Goal: Task Accomplishment & Management: Complete application form

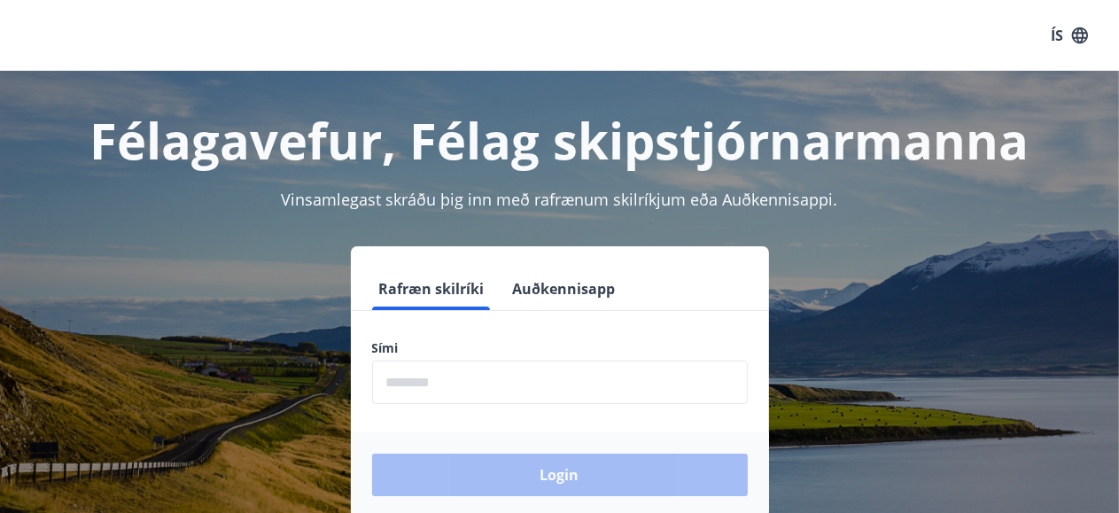
scroll to position [220, 0]
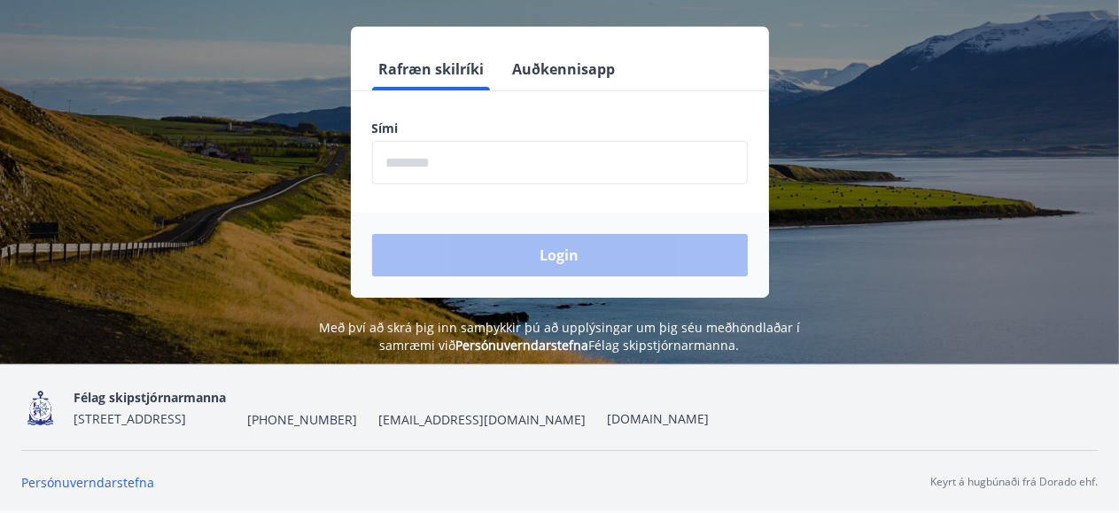
click at [547, 167] on input "phone" at bounding box center [560, 162] width 376 height 43
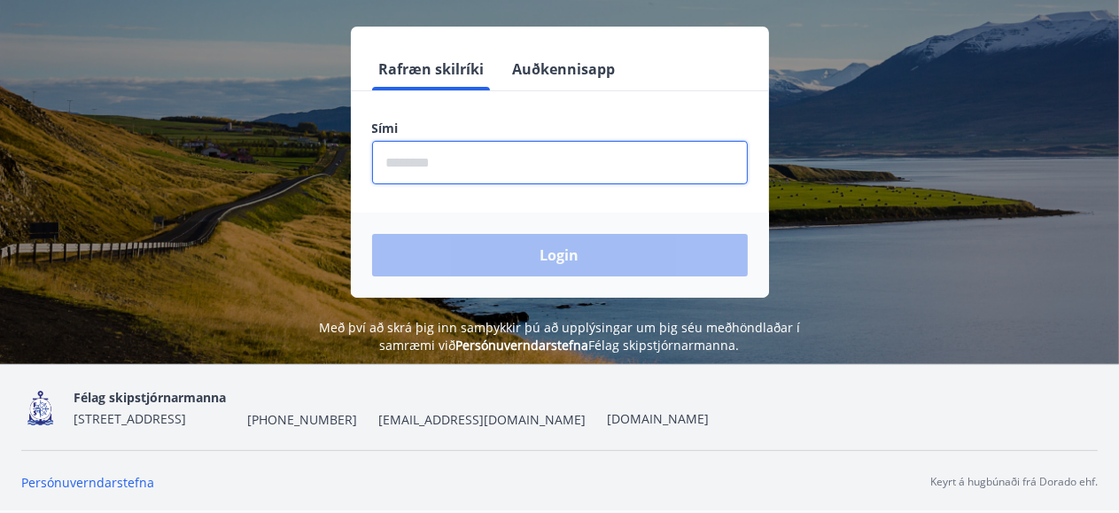
type input "********"
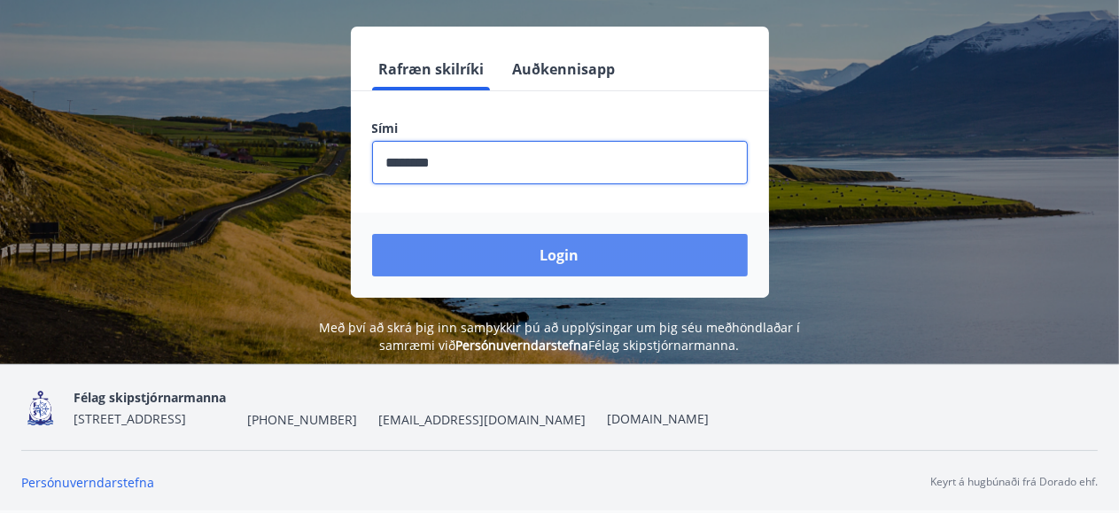
click at [496, 257] on button "Login" at bounding box center [560, 255] width 376 height 43
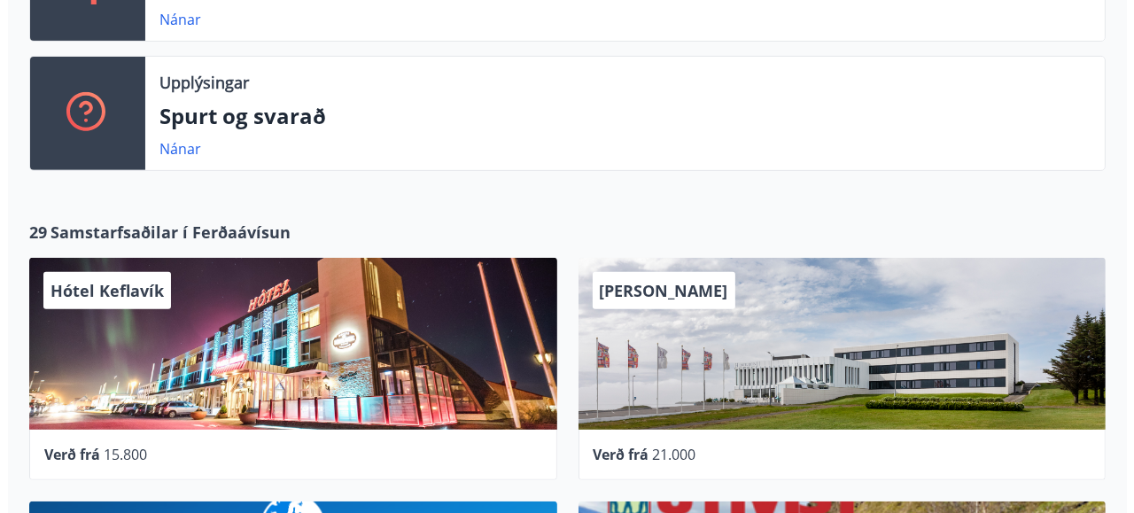
scroll to position [709, 0]
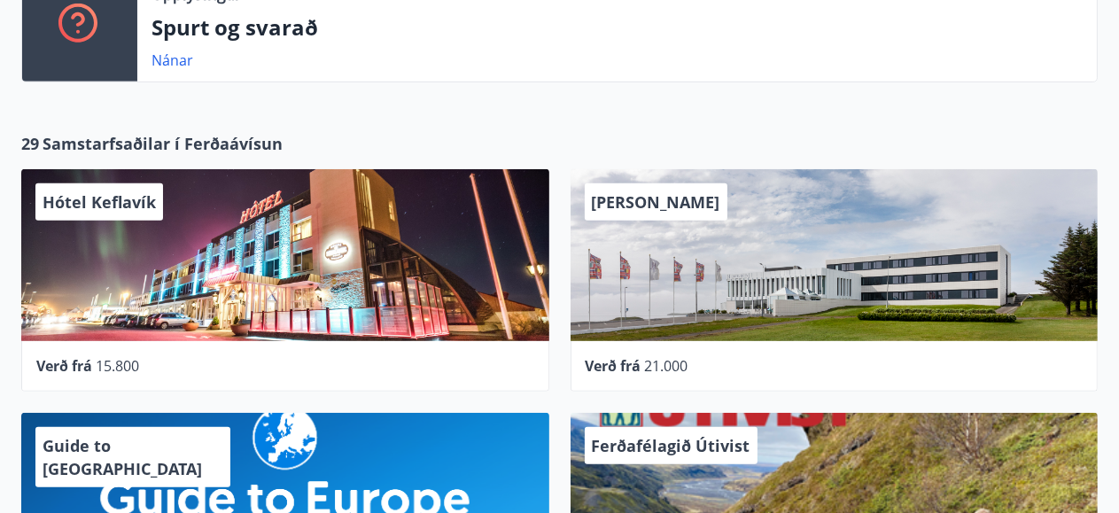
click at [277, 259] on div "Hótel Keflavík" at bounding box center [285, 255] width 528 height 172
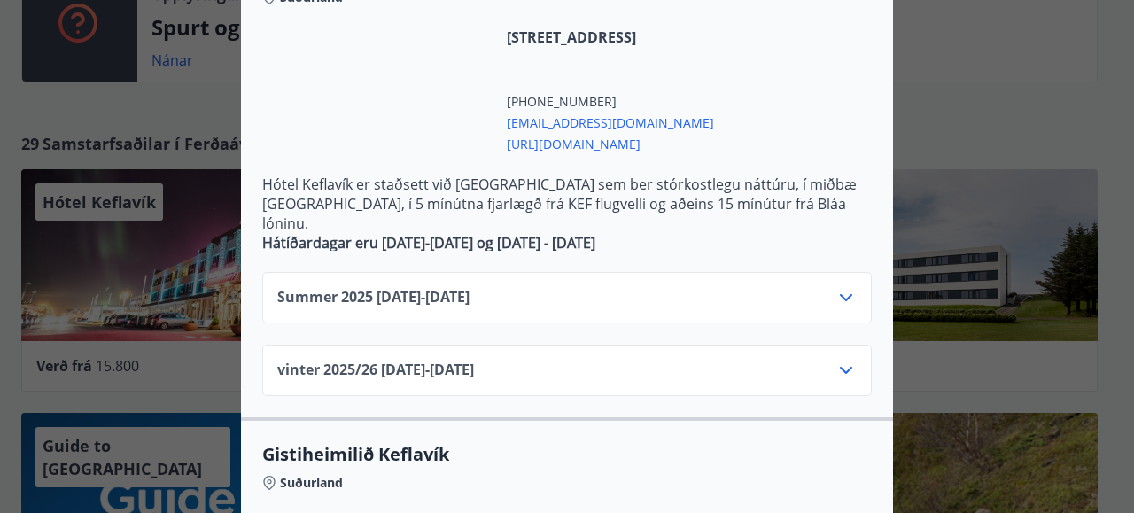
scroll to position [531, 0]
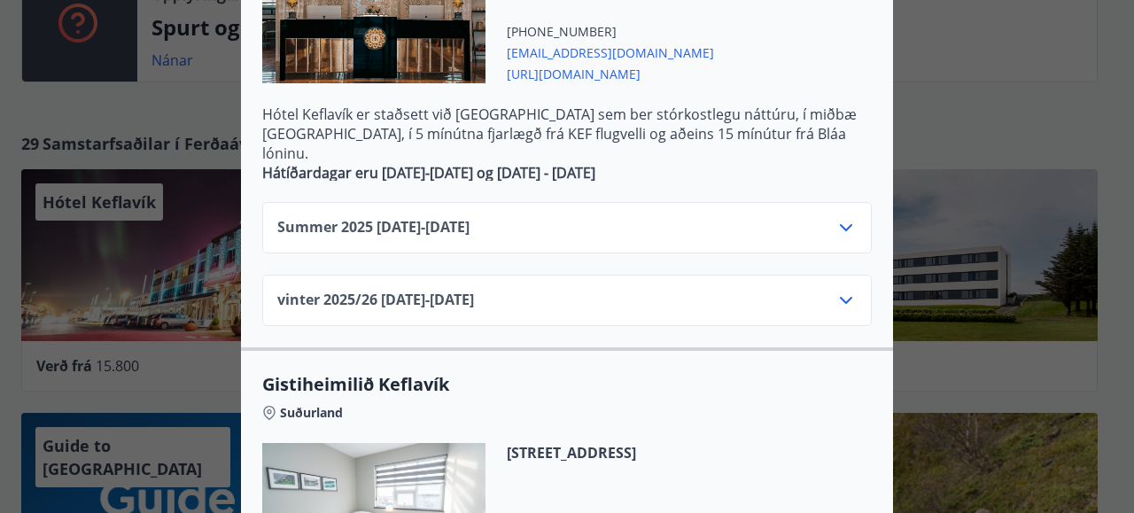
click at [595, 217] on div "Summer 2025 01.06.25 - 31.10.25" at bounding box center [566, 234] width 579 height 35
click at [839, 217] on icon at bounding box center [845, 227] width 21 height 21
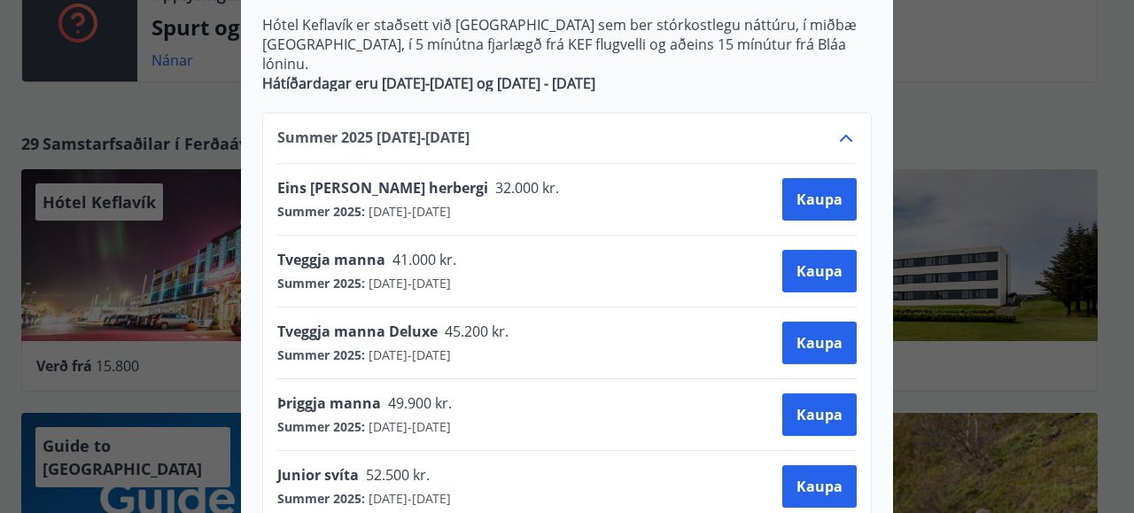
scroll to position [620, 0]
click at [835, 128] on icon at bounding box center [845, 138] width 21 height 21
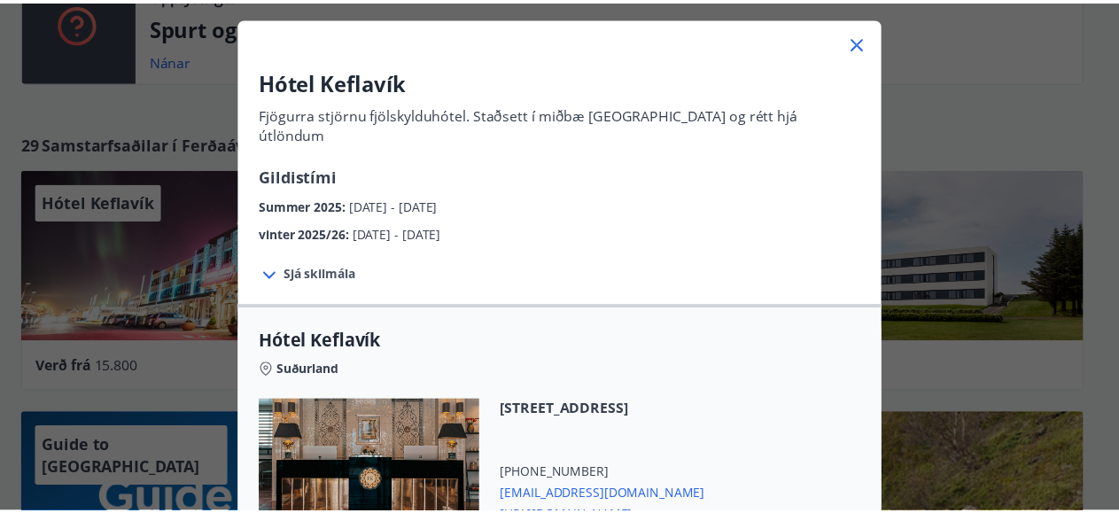
scroll to position [0, 0]
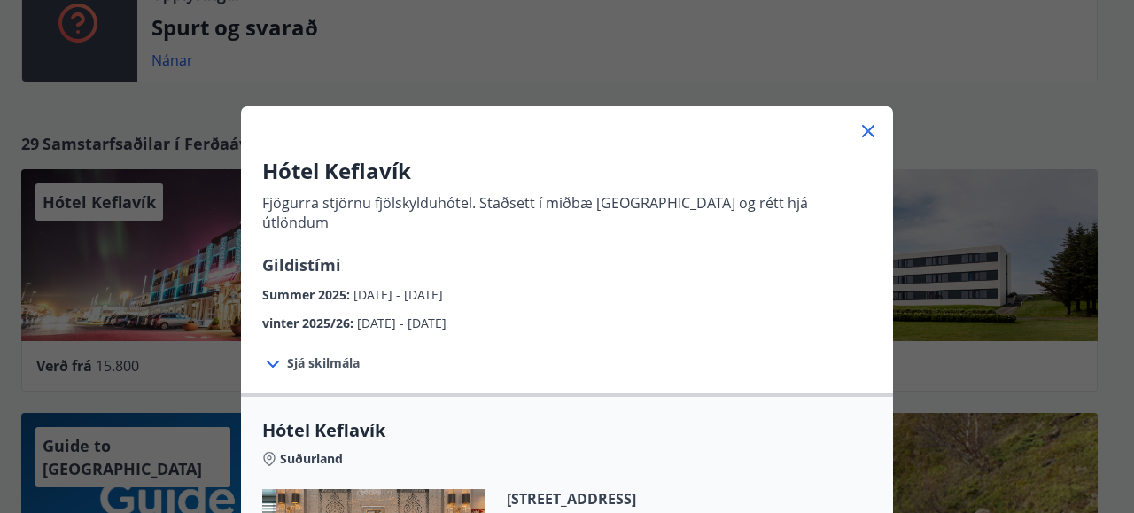
click at [860, 136] on icon at bounding box center [867, 130] width 21 height 21
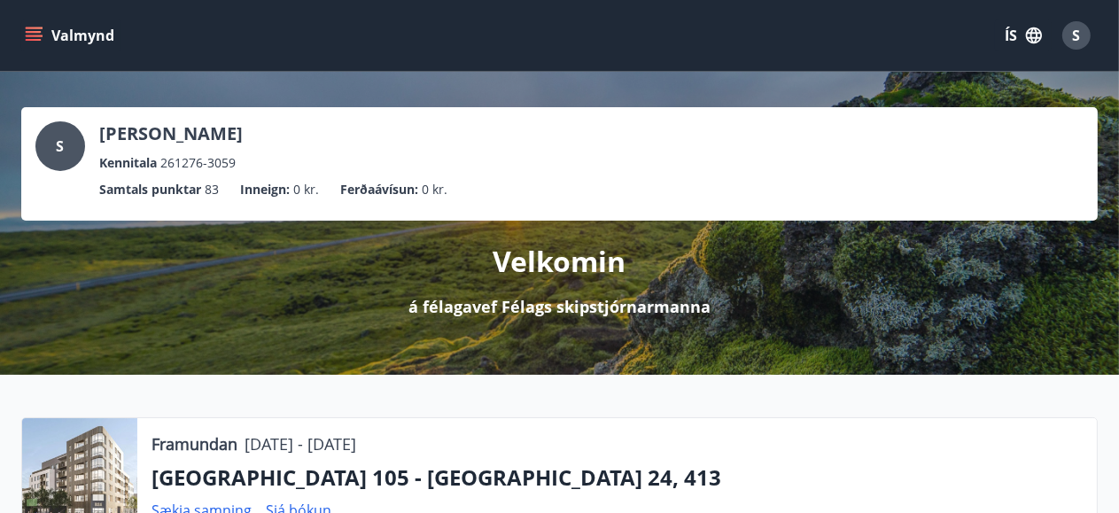
click at [34, 42] on icon "menu" at bounding box center [34, 36] width 18 height 18
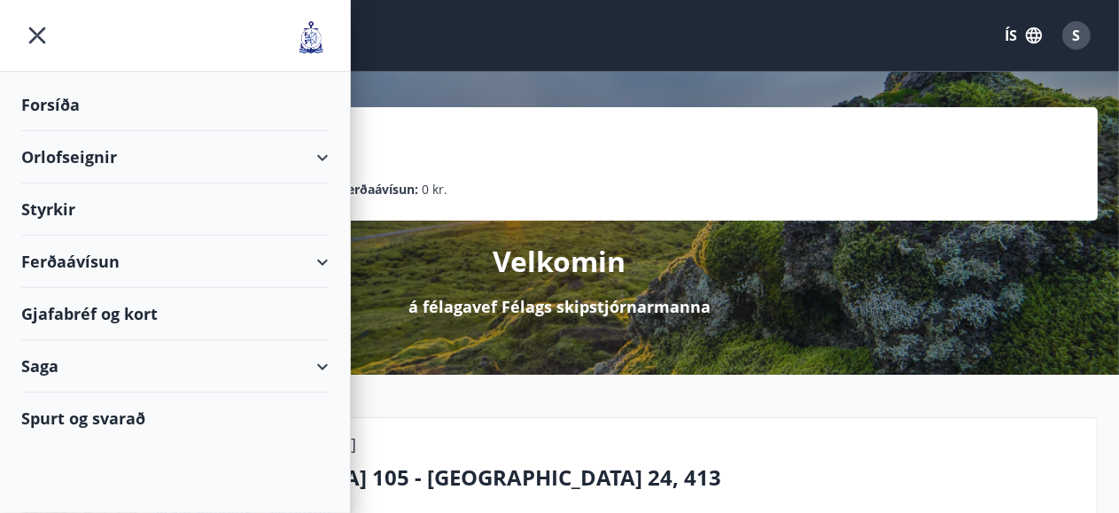
click at [86, 259] on div "Ferðaávísun" at bounding box center [174, 262] width 307 height 52
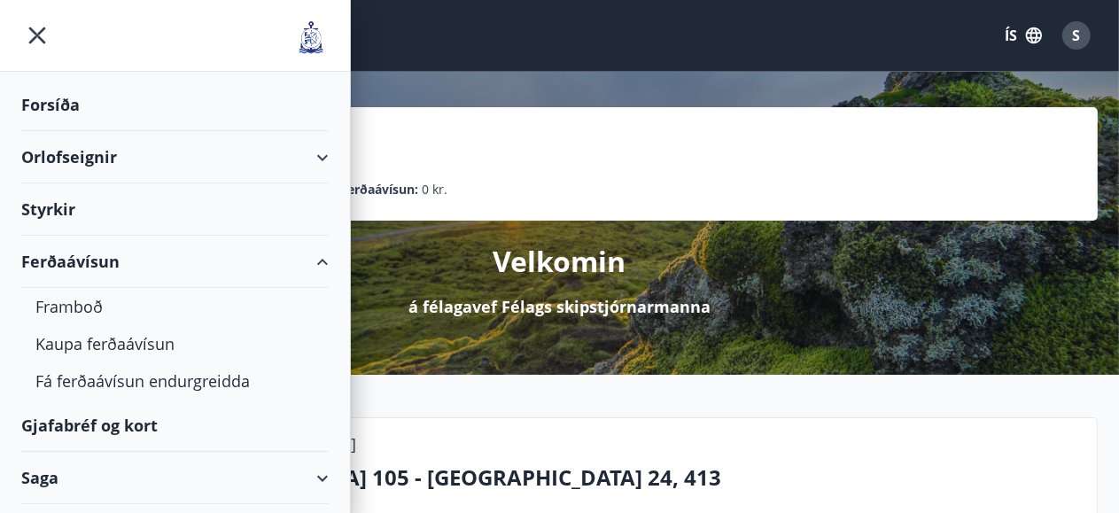
click at [86, 259] on div "Ferðaávísun" at bounding box center [174, 262] width 307 height 52
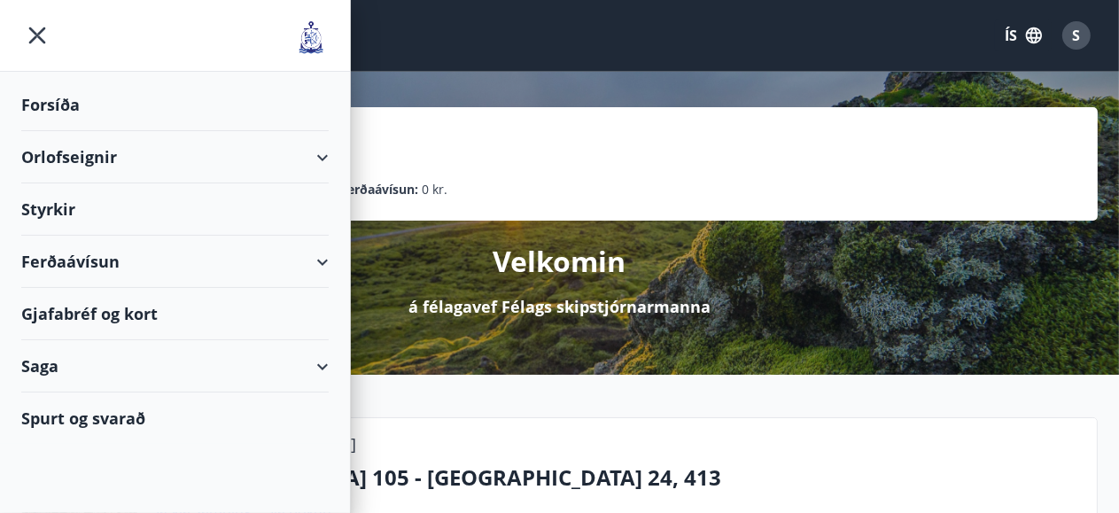
click at [77, 204] on div "Styrkir" at bounding box center [174, 209] width 307 height 52
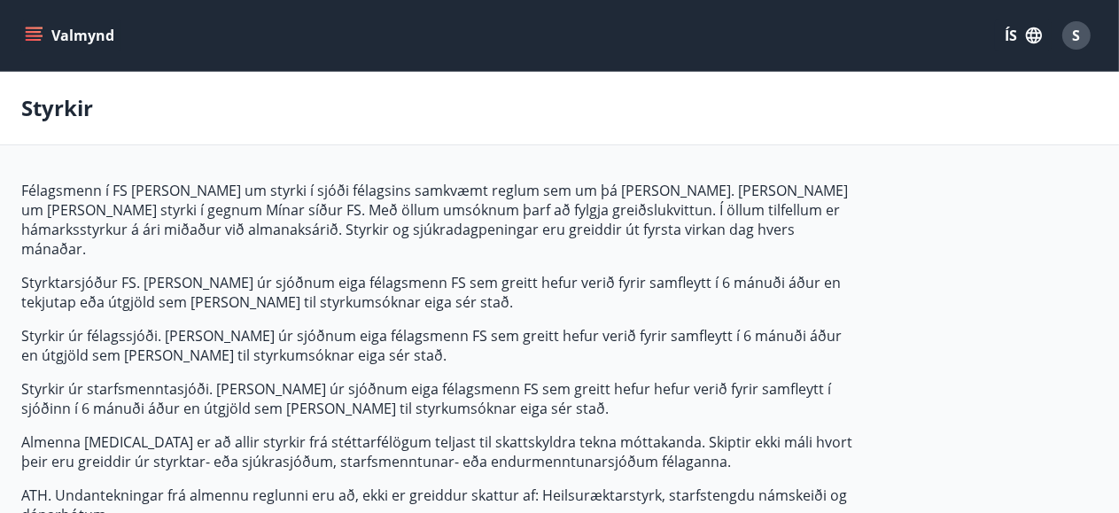
type input "***"
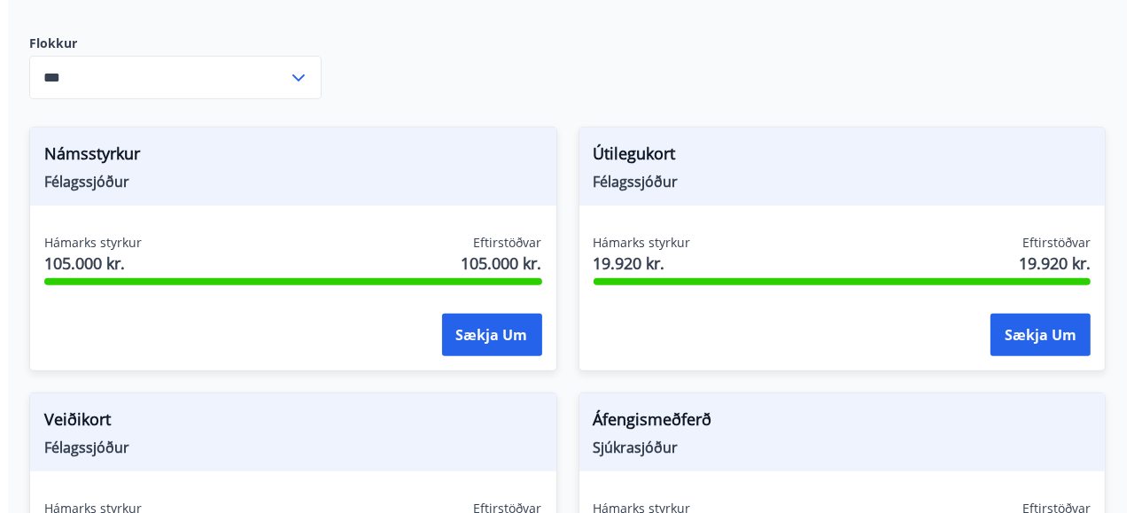
scroll to position [620, 0]
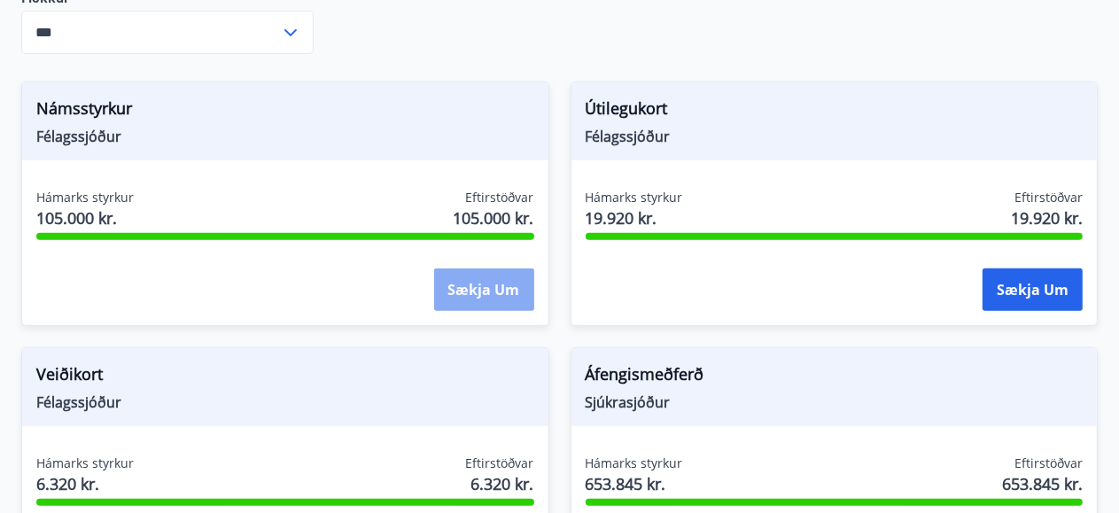
click at [466, 275] on button "Sækja um" at bounding box center [484, 289] width 100 height 43
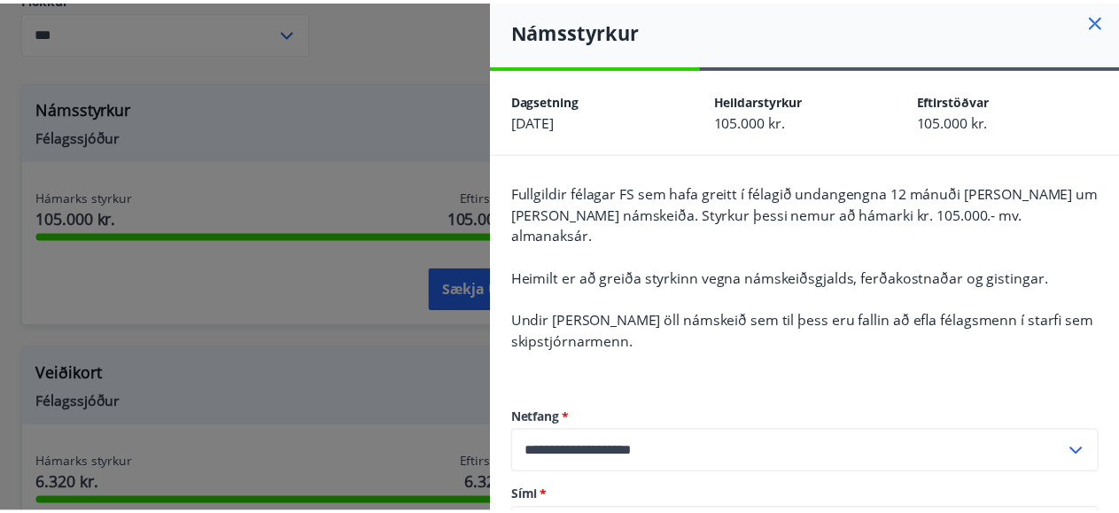
scroll to position [0, 0]
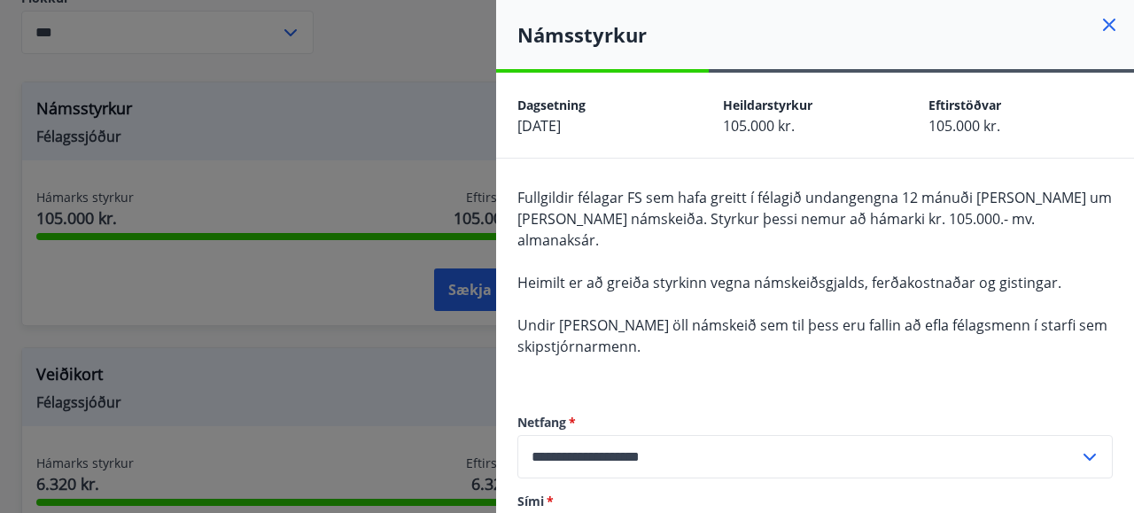
click at [1103, 23] on icon at bounding box center [1109, 25] width 12 height 12
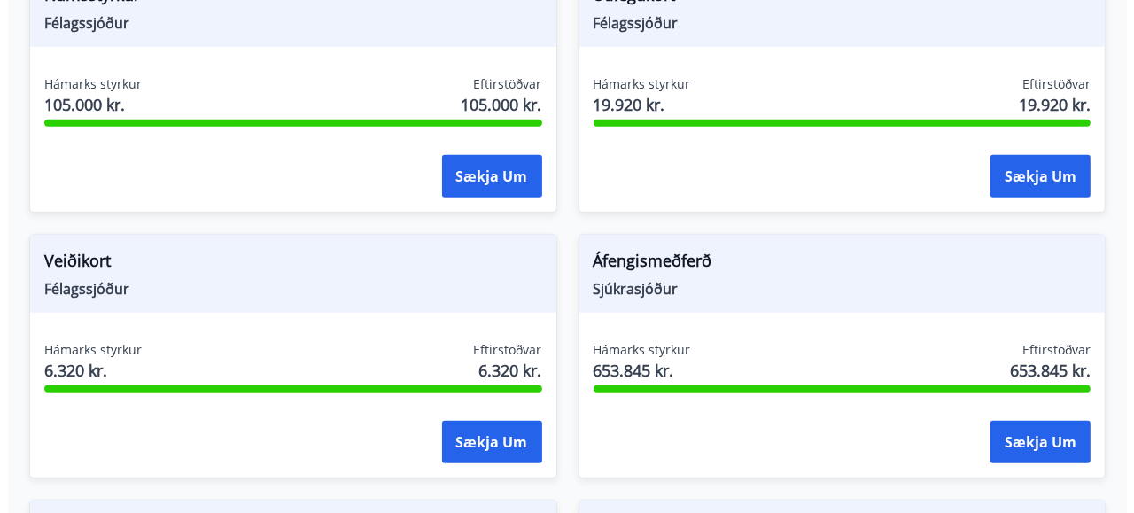
scroll to position [797, 0]
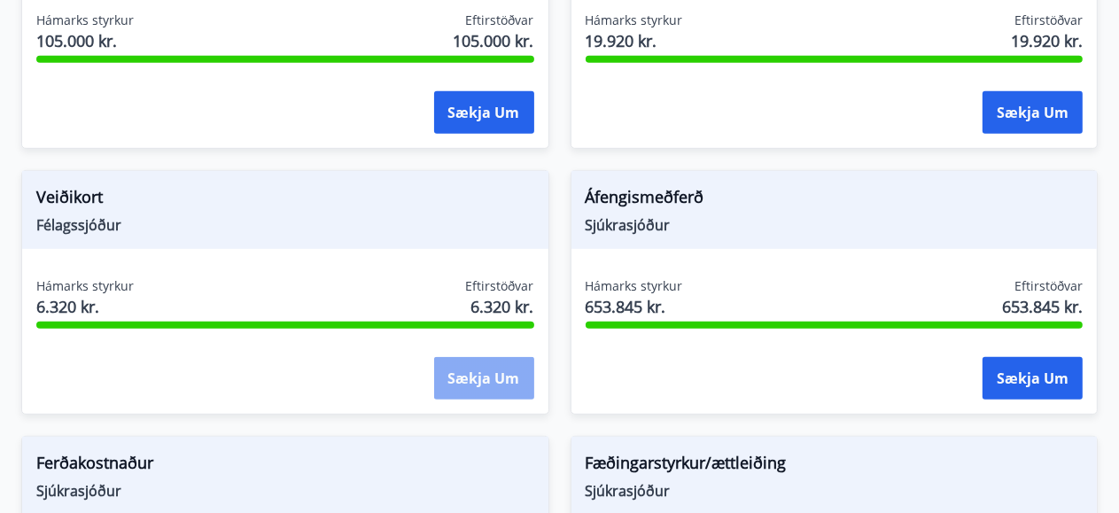
click at [474, 357] on button "Sækja um" at bounding box center [484, 378] width 100 height 43
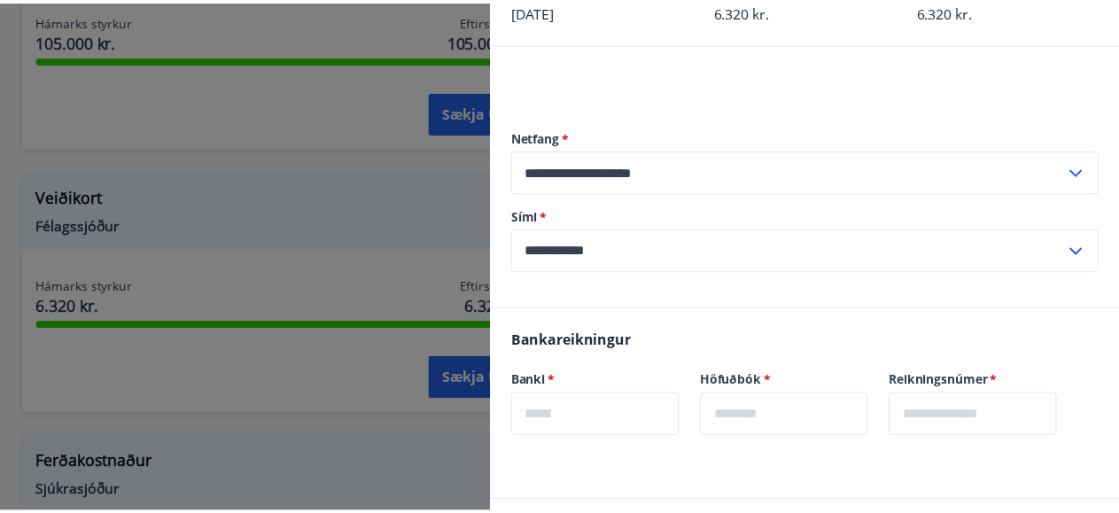
scroll to position [0, 0]
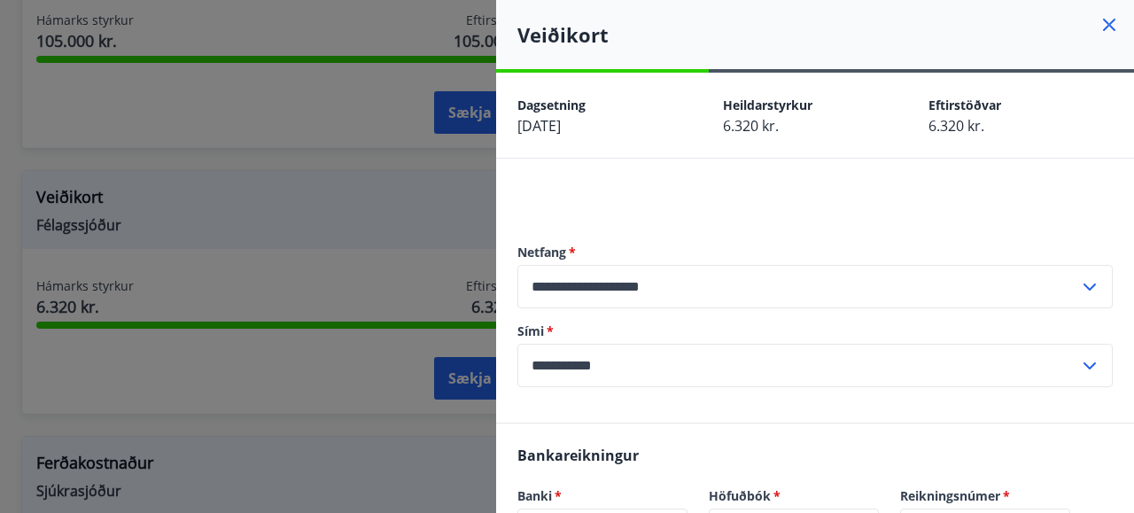
click at [1098, 24] on icon at bounding box center [1108, 24] width 21 height 21
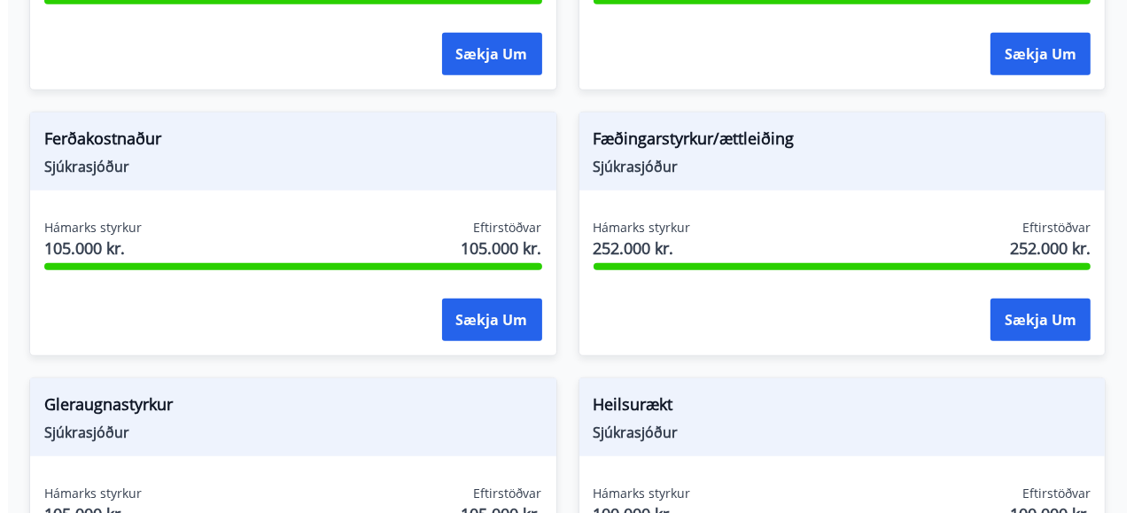
scroll to position [1152, 0]
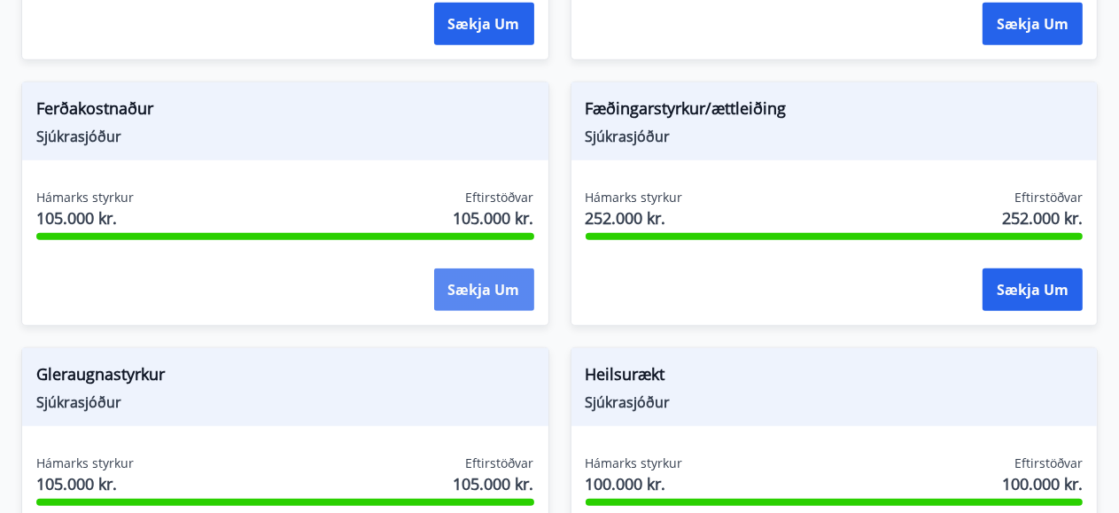
click at [465, 268] on button "Sækja um" at bounding box center [484, 289] width 100 height 43
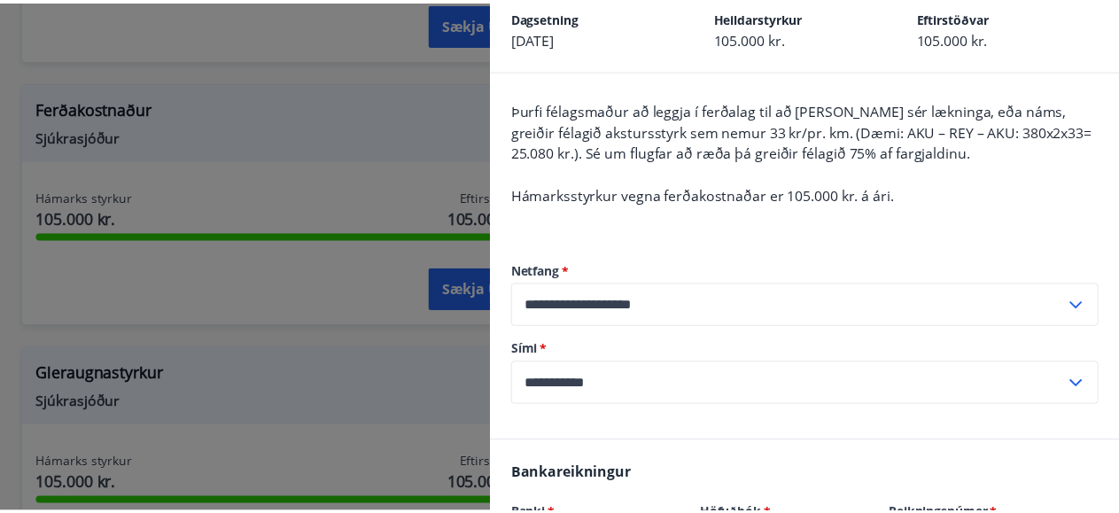
scroll to position [0, 0]
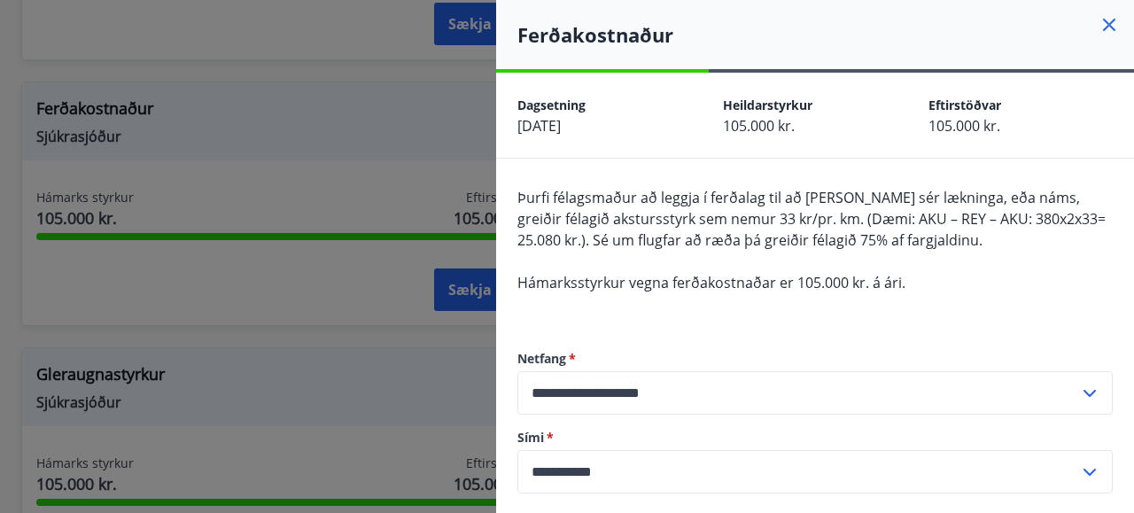
click at [1098, 22] on icon at bounding box center [1108, 24] width 21 height 21
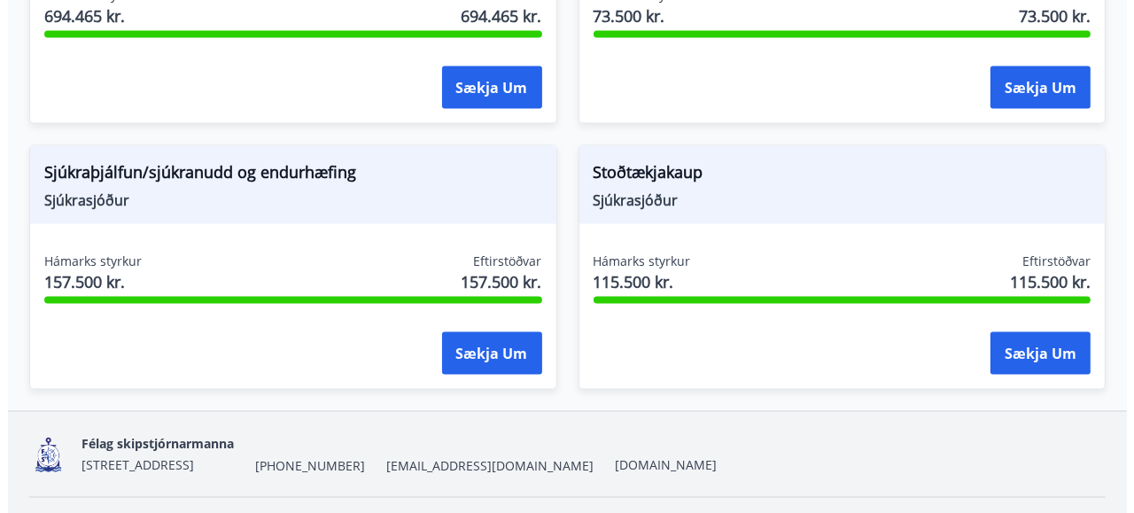
scroll to position [2440, 0]
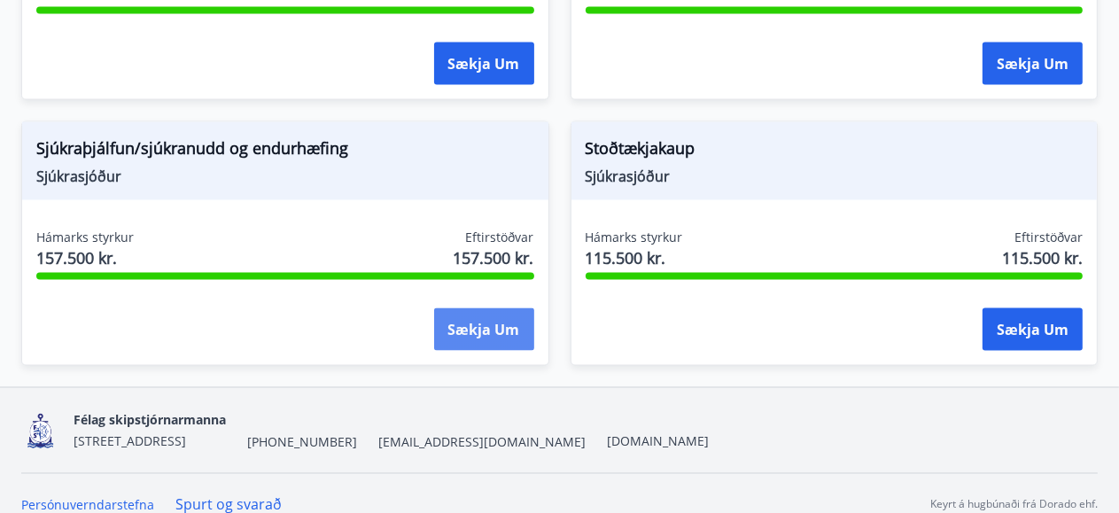
click at [448, 308] on button "Sækja um" at bounding box center [484, 329] width 100 height 43
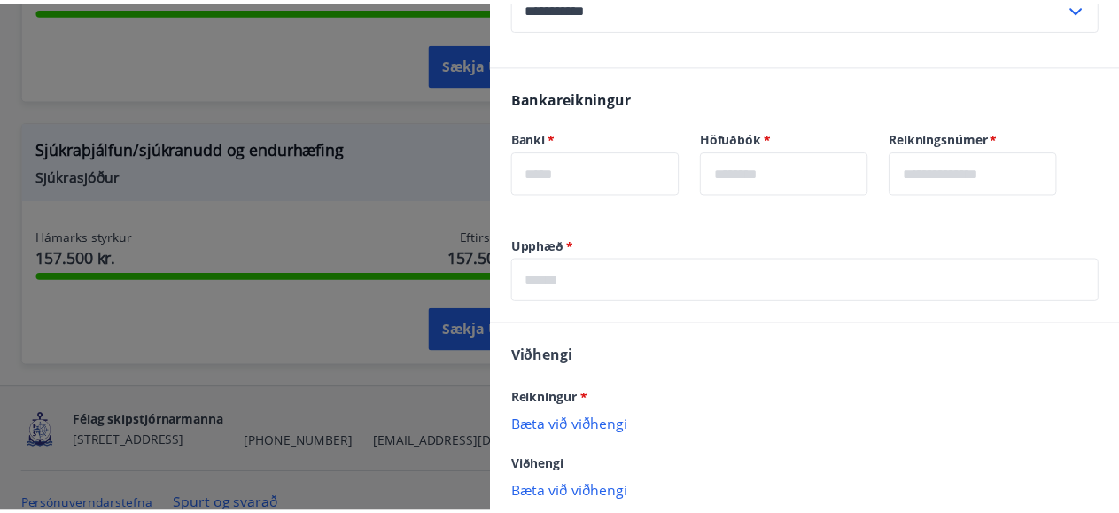
scroll to position [0, 0]
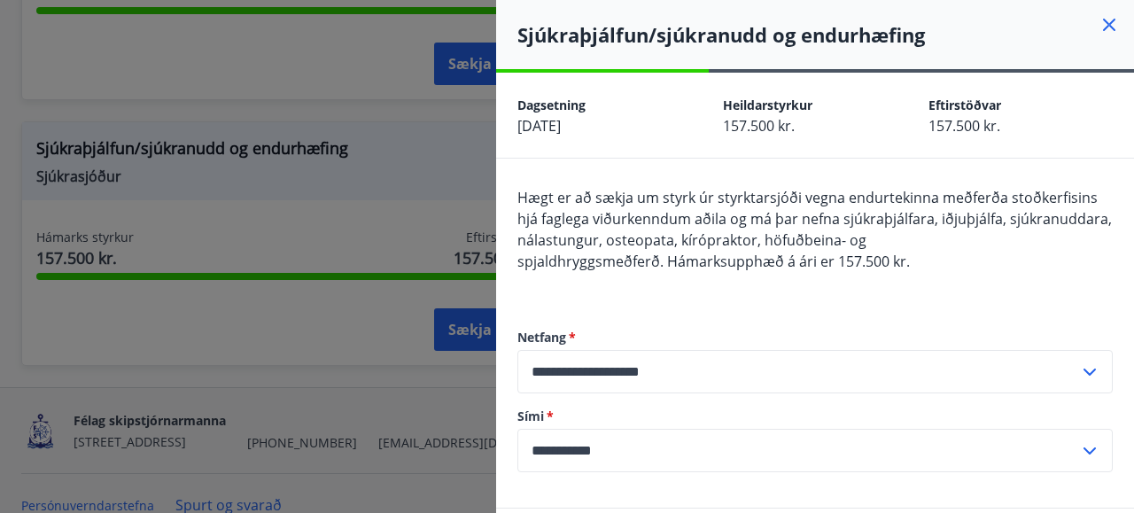
click at [1098, 27] on icon at bounding box center [1108, 24] width 21 height 21
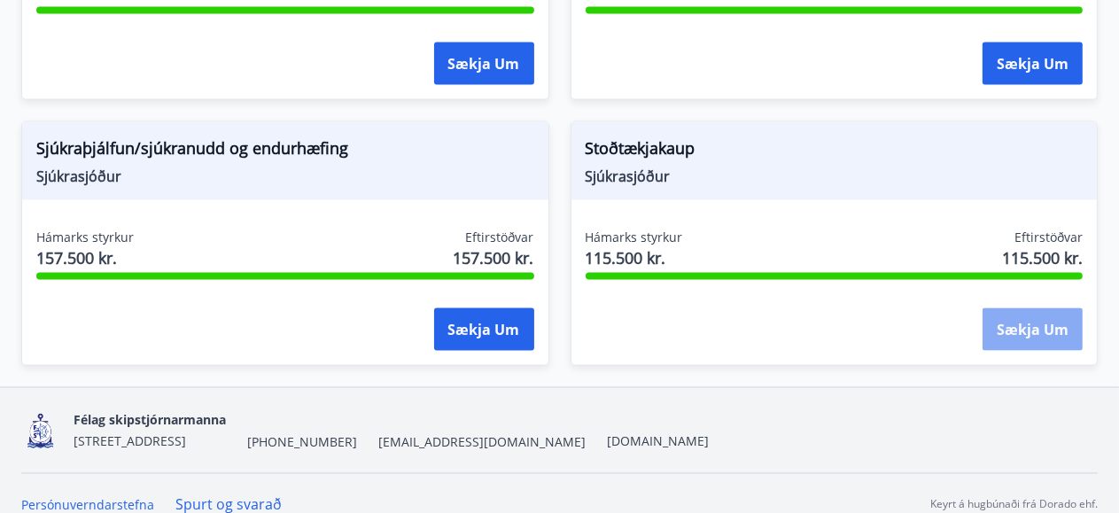
click at [1010, 308] on button "Sækja um" at bounding box center [1032, 329] width 100 height 43
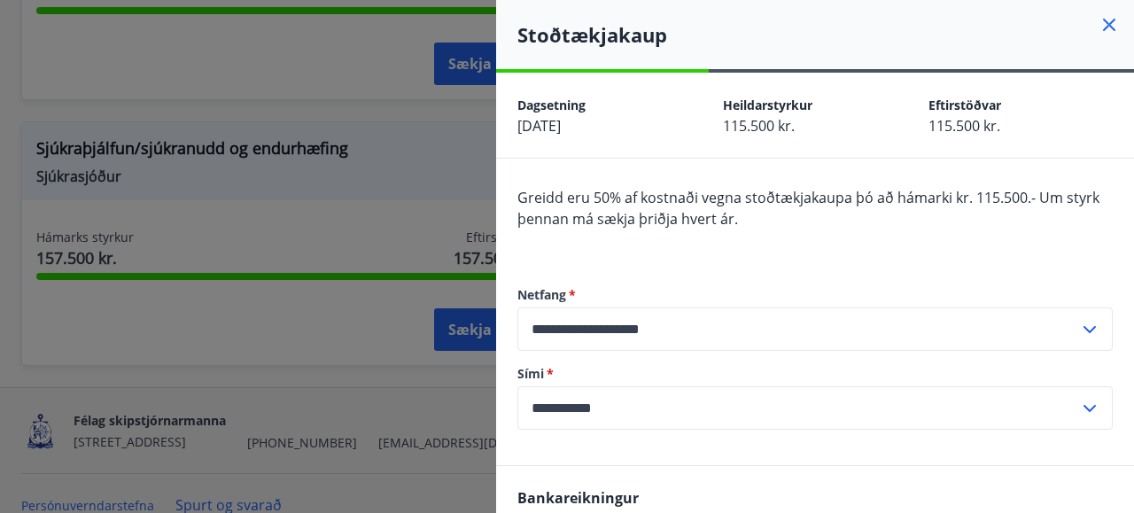
click at [1103, 22] on icon at bounding box center [1109, 25] width 12 height 12
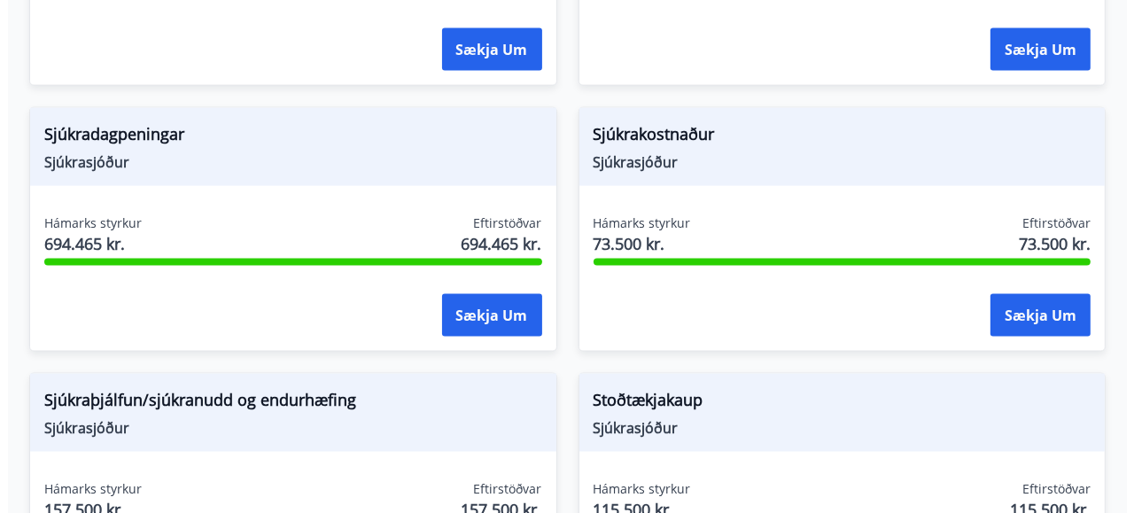
scroll to position [2175, 0]
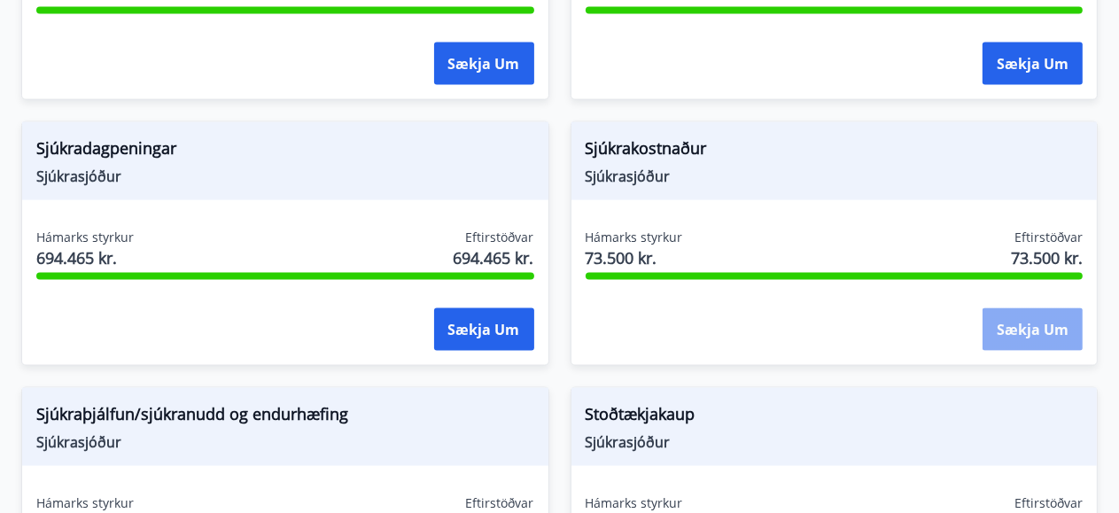
click at [1045, 309] on button "Sækja um" at bounding box center [1032, 329] width 100 height 43
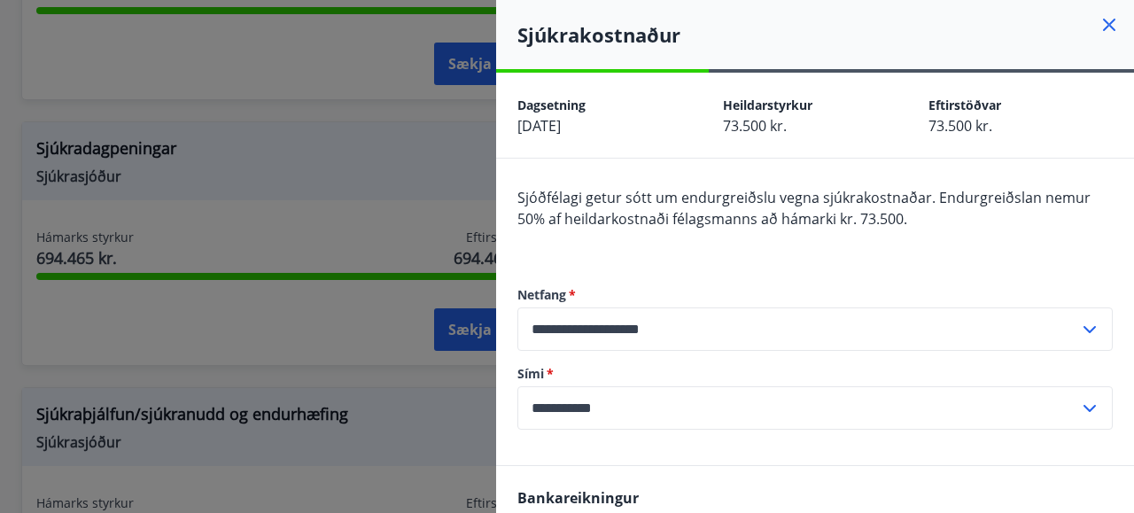
click at [1098, 24] on icon at bounding box center [1108, 24] width 21 height 21
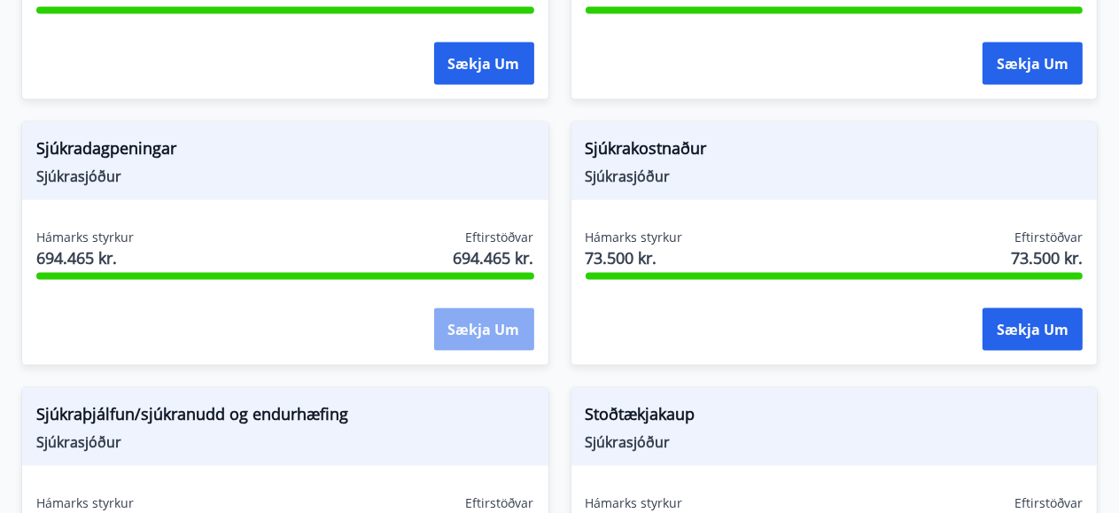
click at [466, 308] on button "Sækja um" at bounding box center [484, 329] width 100 height 43
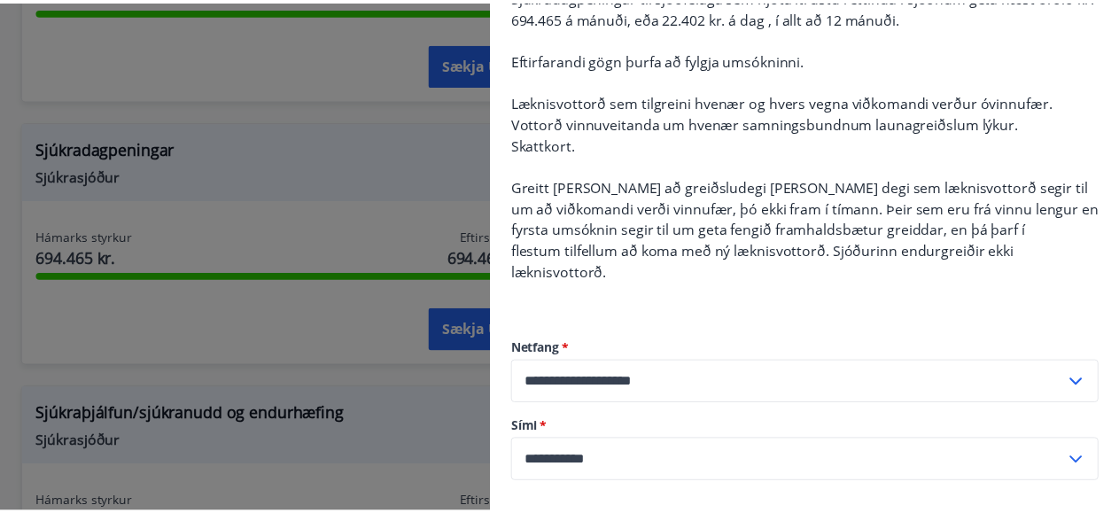
scroll to position [0, 0]
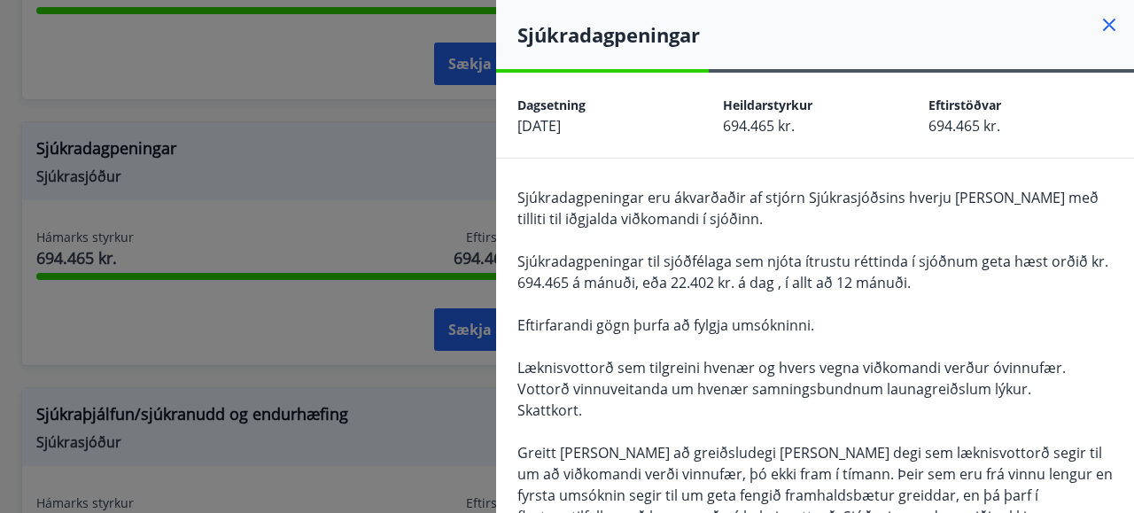
click at [1103, 23] on icon at bounding box center [1109, 25] width 12 height 12
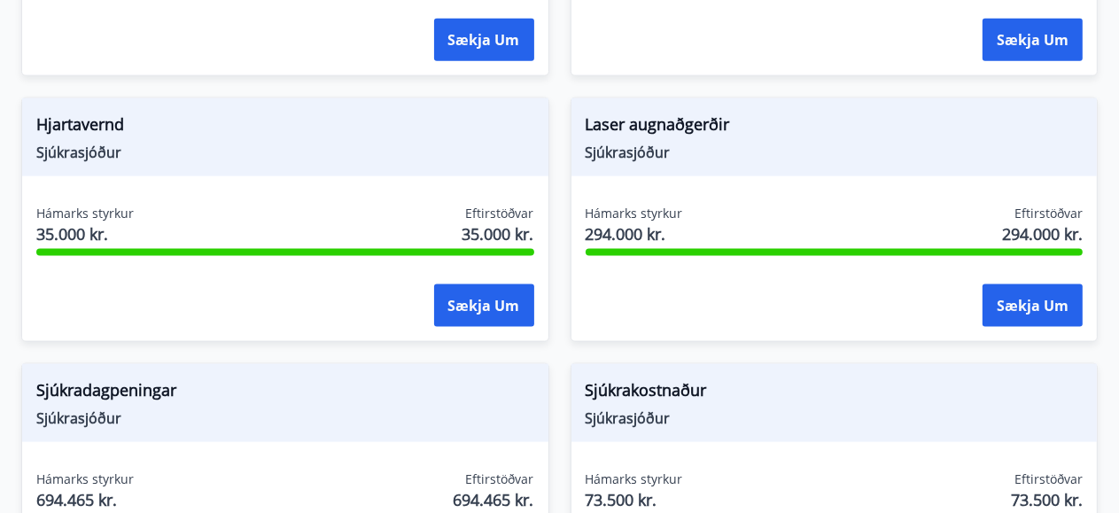
scroll to position [1909, 0]
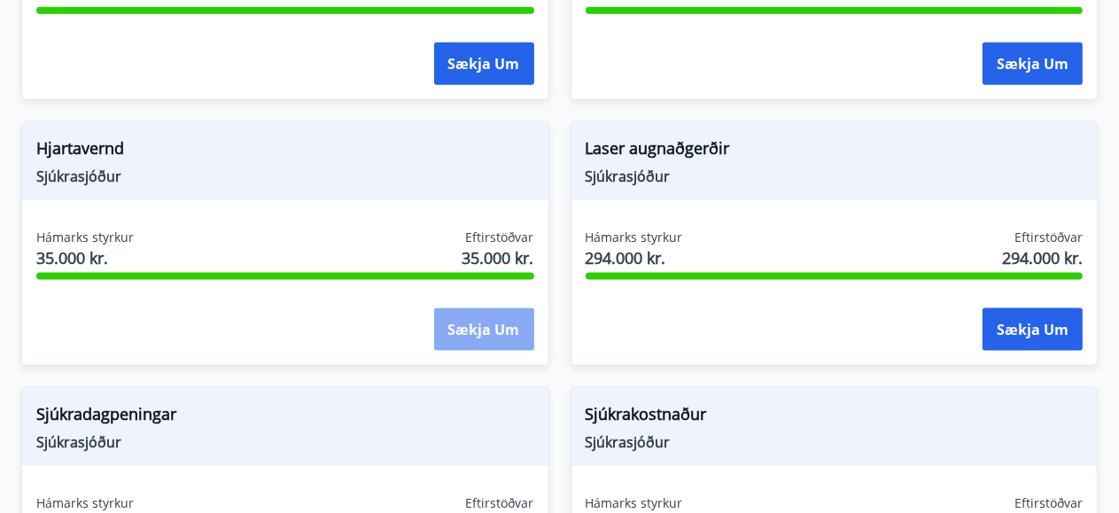
click at [502, 308] on button "Sækja um" at bounding box center [484, 329] width 100 height 43
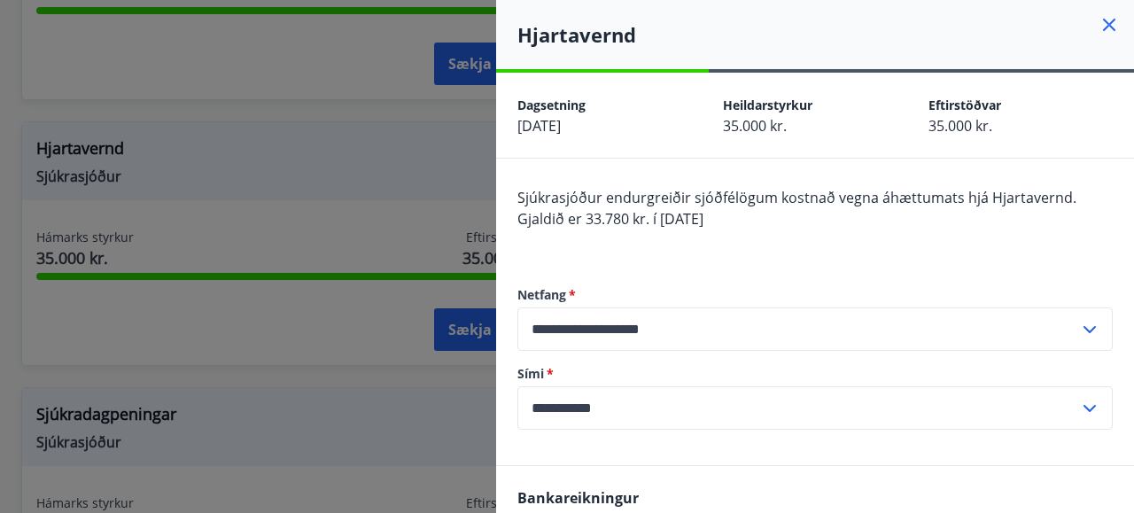
click at [1098, 26] on icon at bounding box center [1108, 24] width 21 height 21
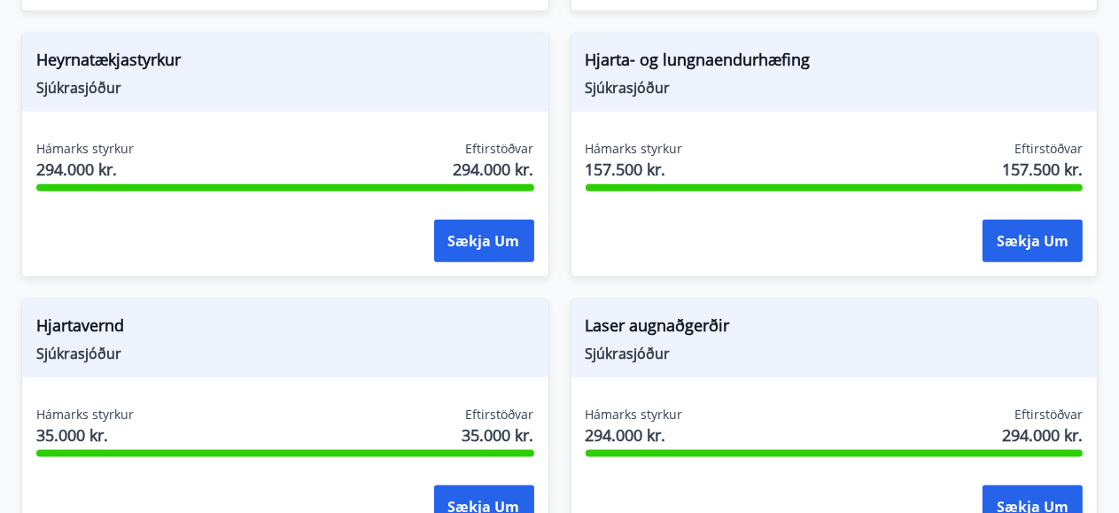
scroll to position [1820, 0]
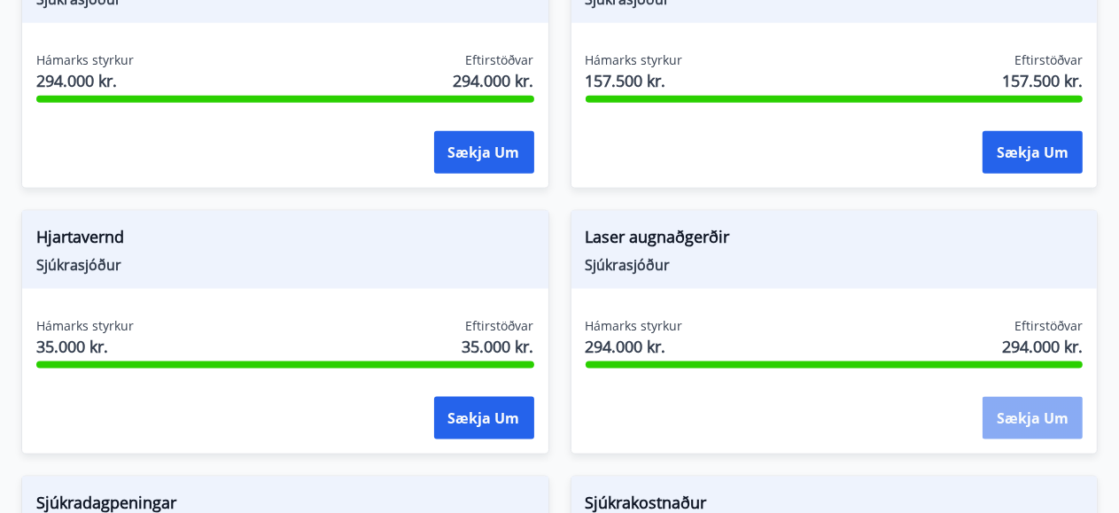
click at [1019, 399] on button "Sækja um" at bounding box center [1032, 418] width 100 height 43
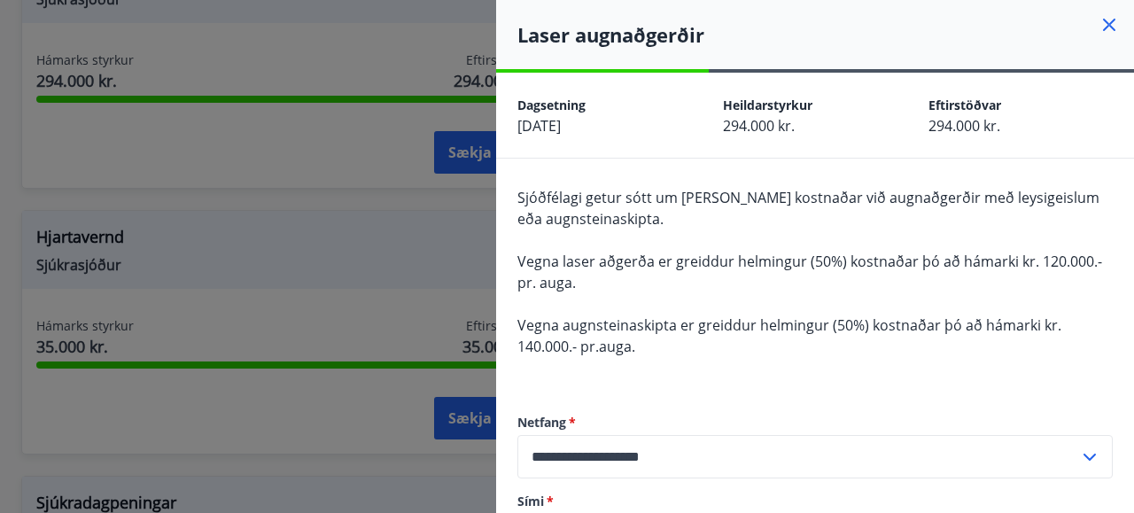
click at [1098, 16] on icon at bounding box center [1108, 24] width 21 height 21
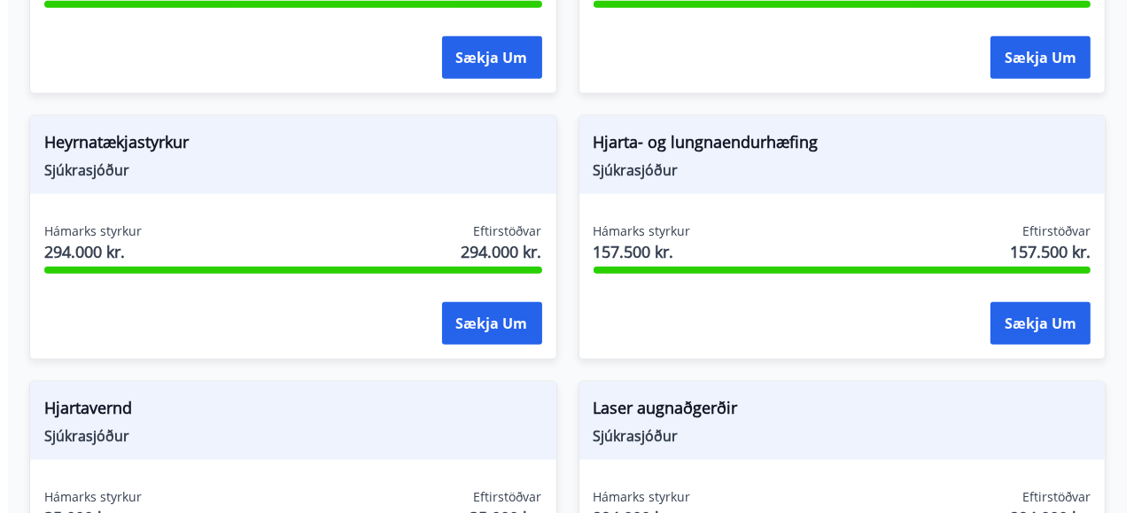
scroll to position [1643, 0]
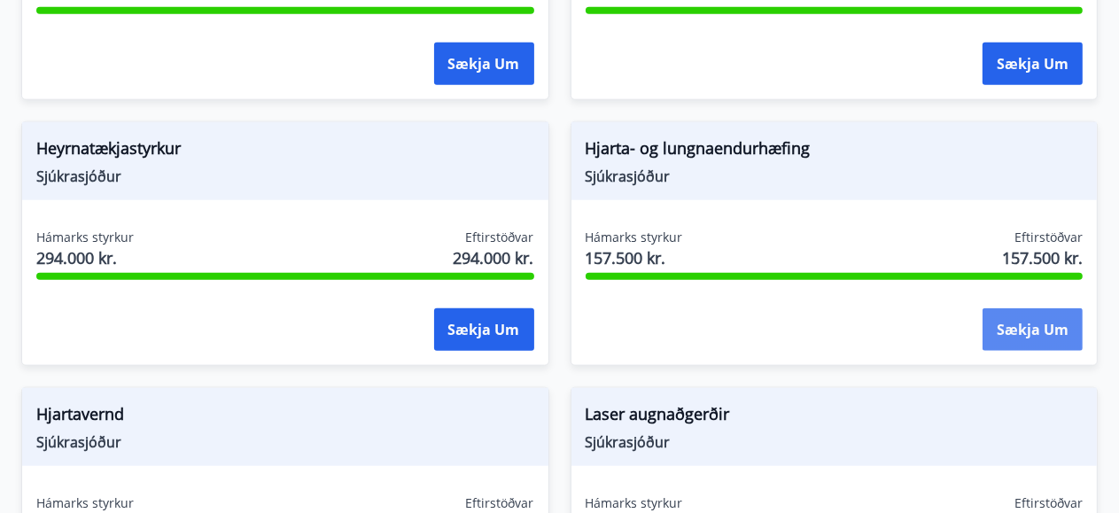
click at [1026, 308] on button "Sækja um" at bounding box center [1032, 329] width 100 height 43
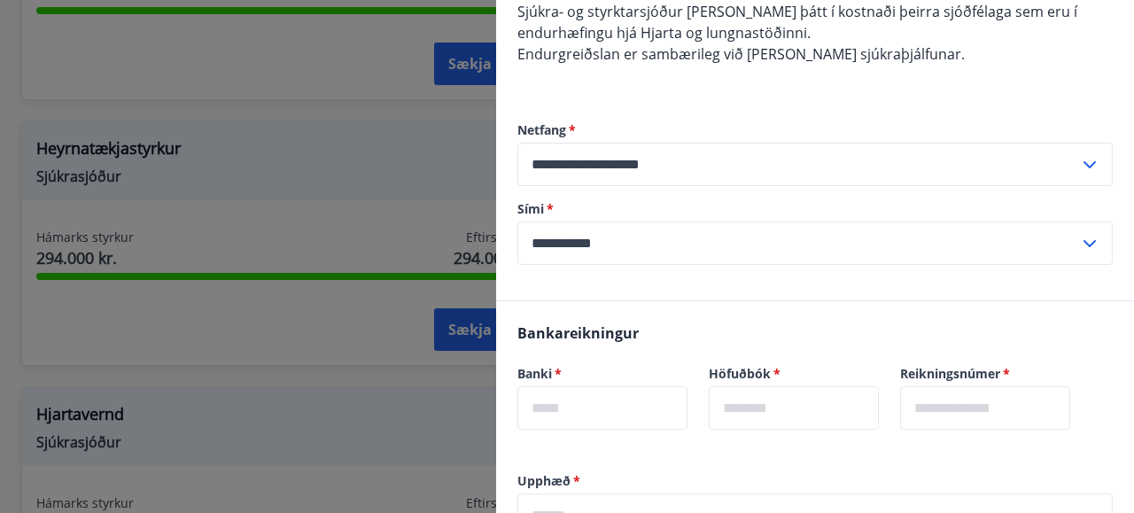
scroll to position [0, 0]
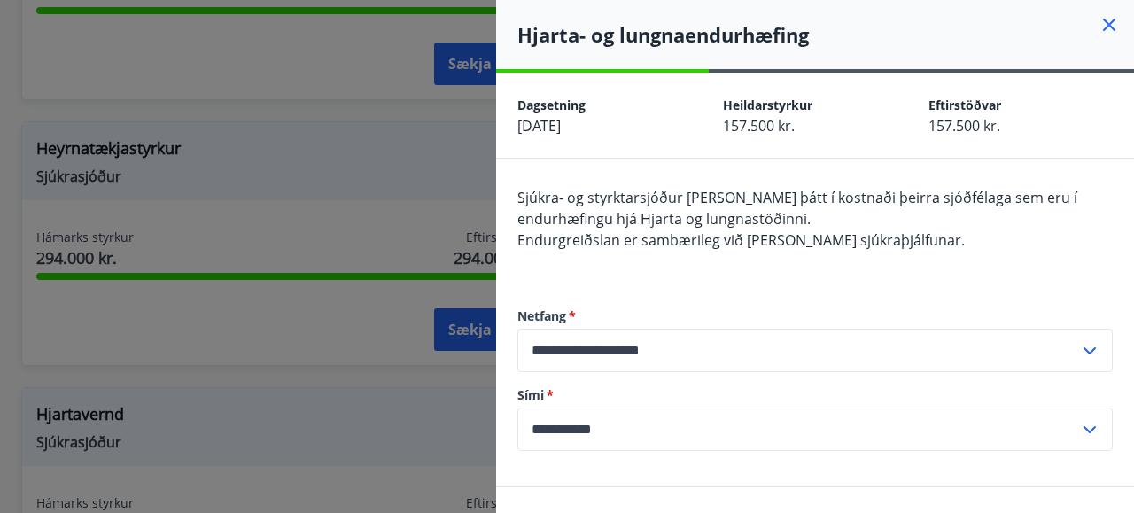
click at [1098, 26] on icon at bounding box center [1108, 24] width 21 height 21
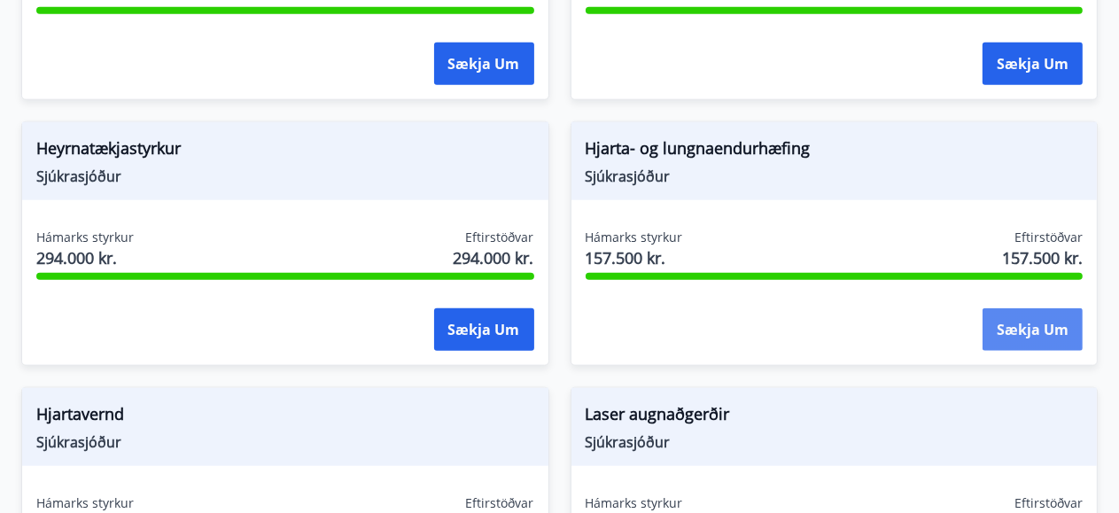
click at [1011, 308] on button "Sækja um" at bounding box center [1032, 329] width 100 height 43
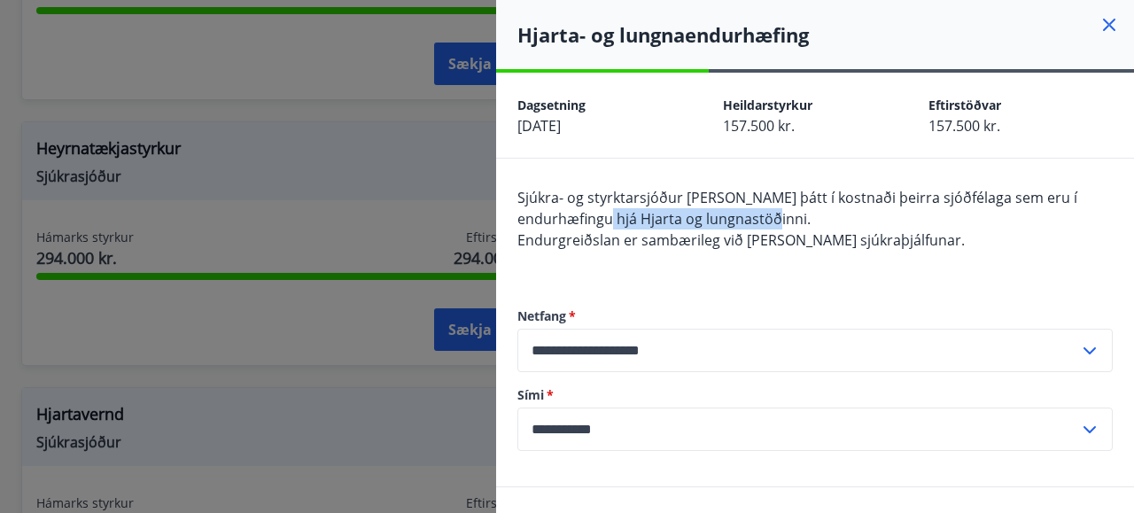
drag, startPoint x: 638, startPoint y: 221, endPoint x: 805, endPoint y: 221, distance: 167.4
click at [805, 221] on span "Sjúkra- og styrktarsjóður FS tekur þátt í kostnaði þeirra sjóðfélaga sem eru í …" at bounding box center [797, 208] width 560 height 41
copy span "Hjarta og lungnastöðinni."
click at [1103, 26] on icon at bounding box center [1109, 25] width 12 height 12
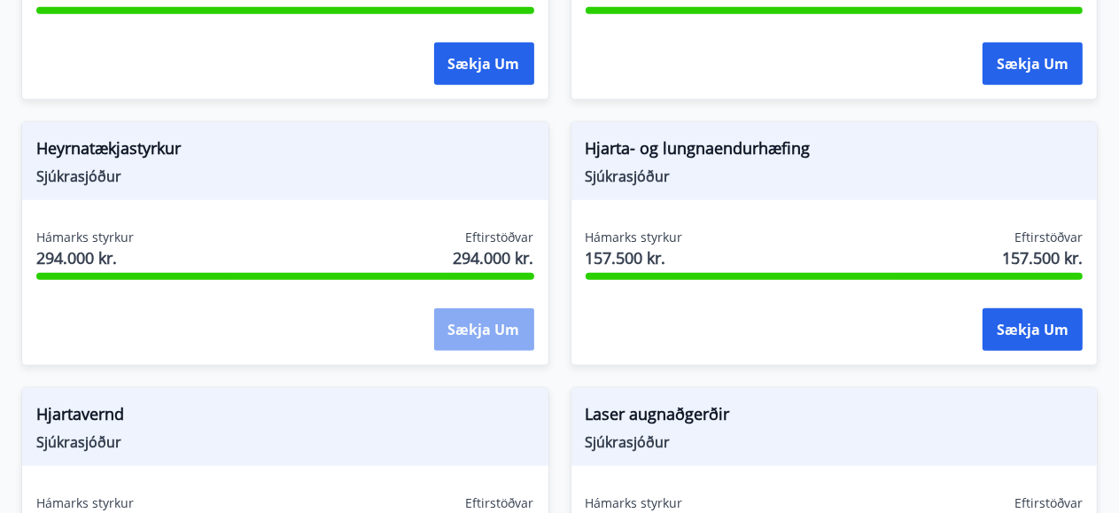
click at [440, 312] on button "Sækja um" at bounding box center [484, 329] width 100 height 43
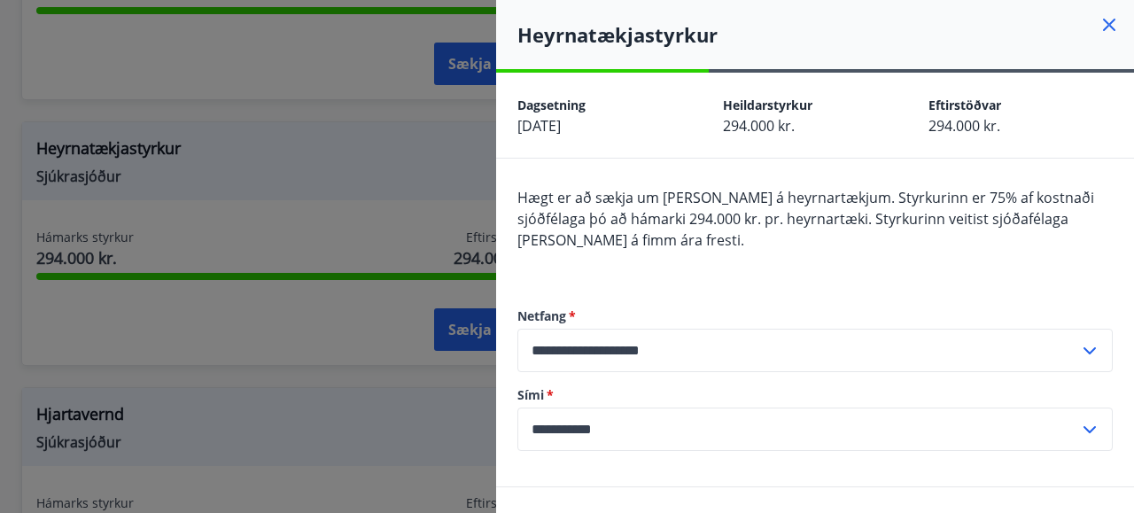
click at [1098, 24] on icon at bounding box center [1108, 24] width 21 height 21
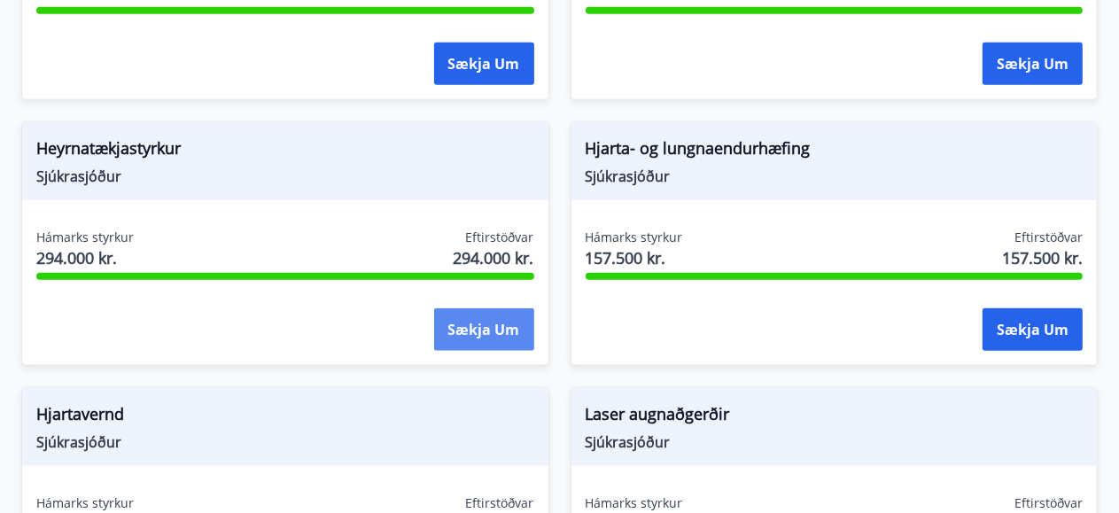
click at [488, 308] on button "Sækja um" at bounding box center [484, 329] width 100 height 43
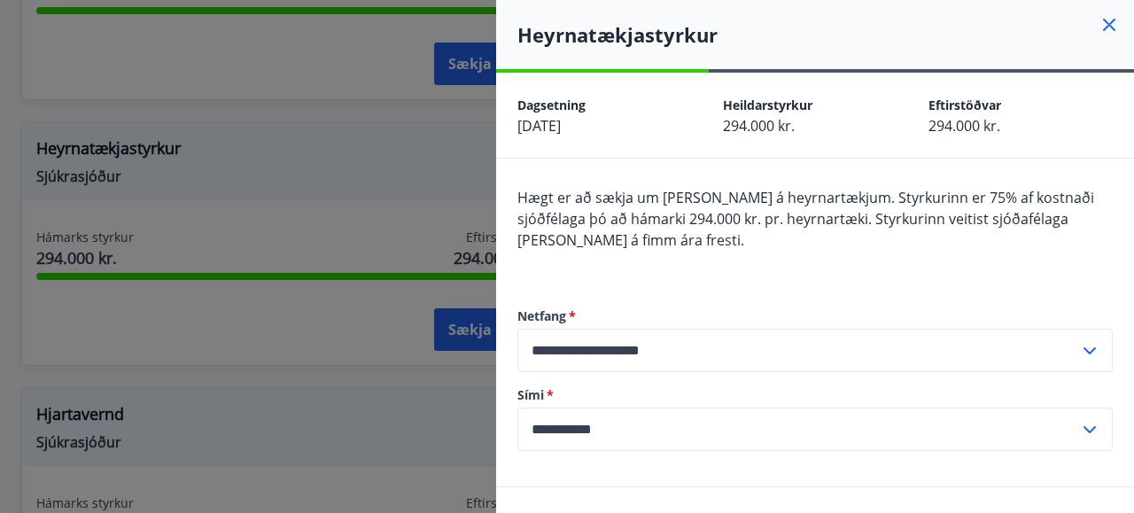
click at [1103, 23] on icon at bounding box center [1109, 25] width 12 height 12
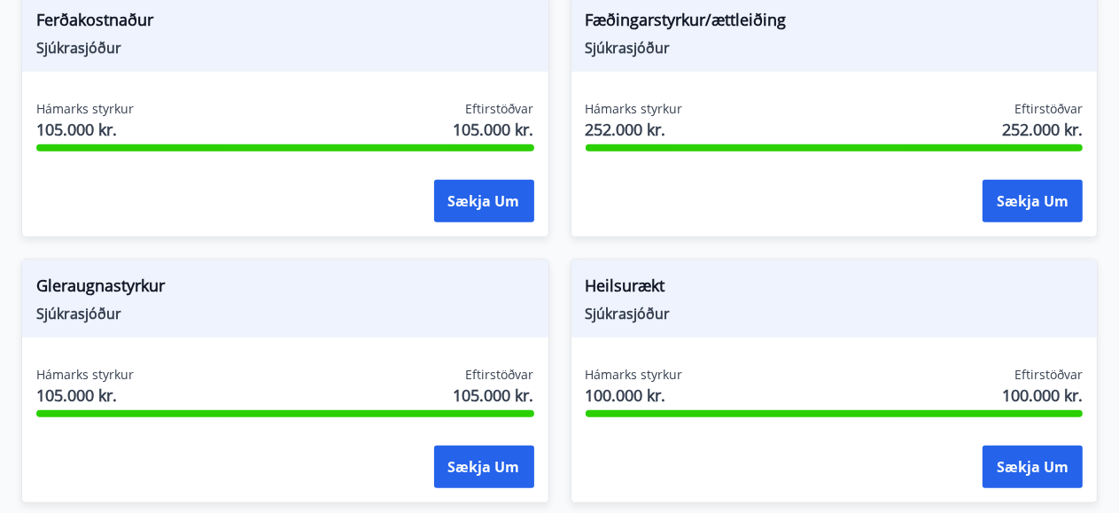
scroll to position [1152, 0]
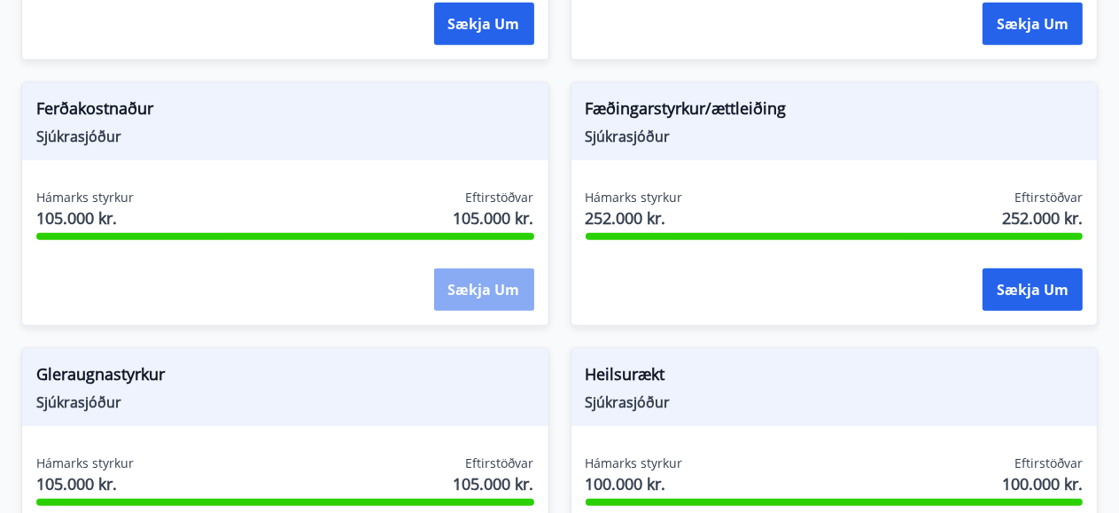
click at [465, 268] on button "Sækja um" at bounding box center [484, 289] width 100 height 43
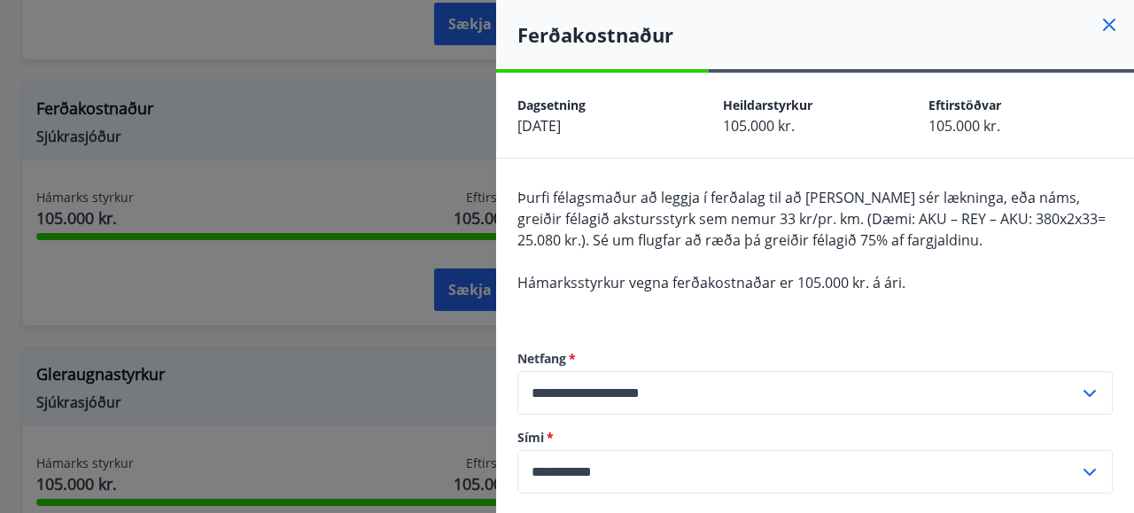
click at [1103, 23] on icon at bounding box center [1109, 25] width 12 height 12
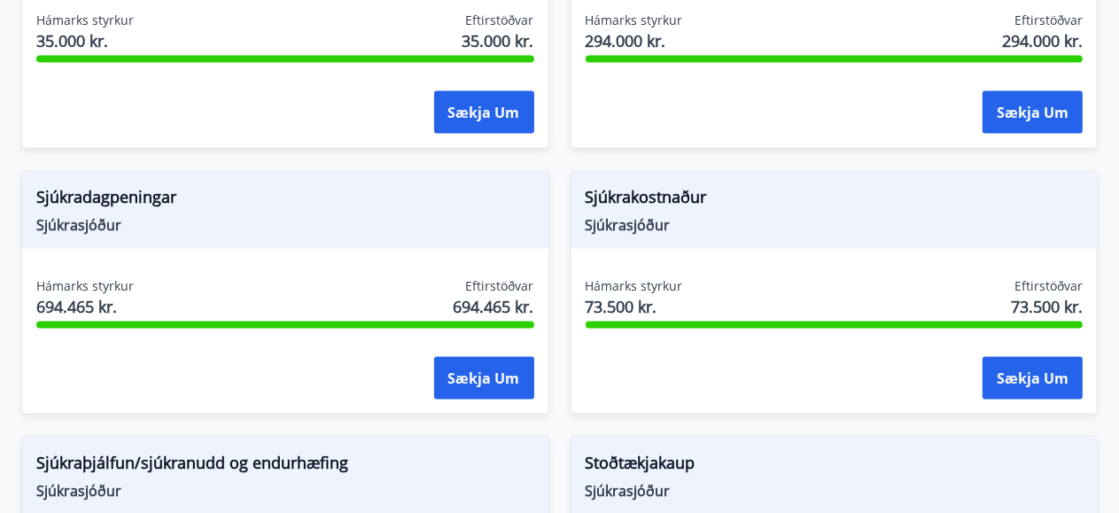
scroll to position [2214, 0]
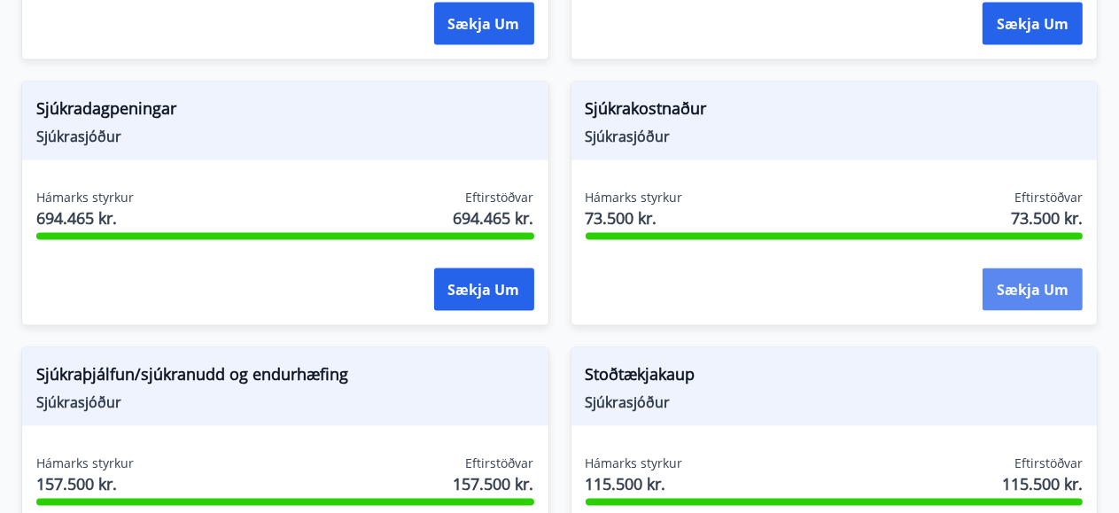
click at [1003, 270] on button "Sækja um" at bounding box center [1032, 289] width 100 height 43
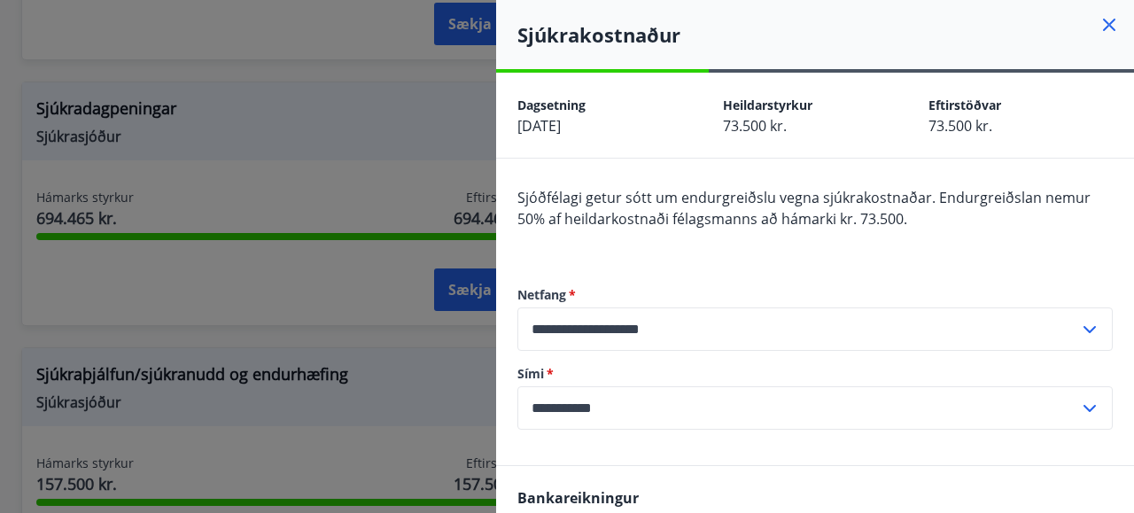
click at [1103, 27] on icon at bounding box center [1109, 25] width 12 height 12
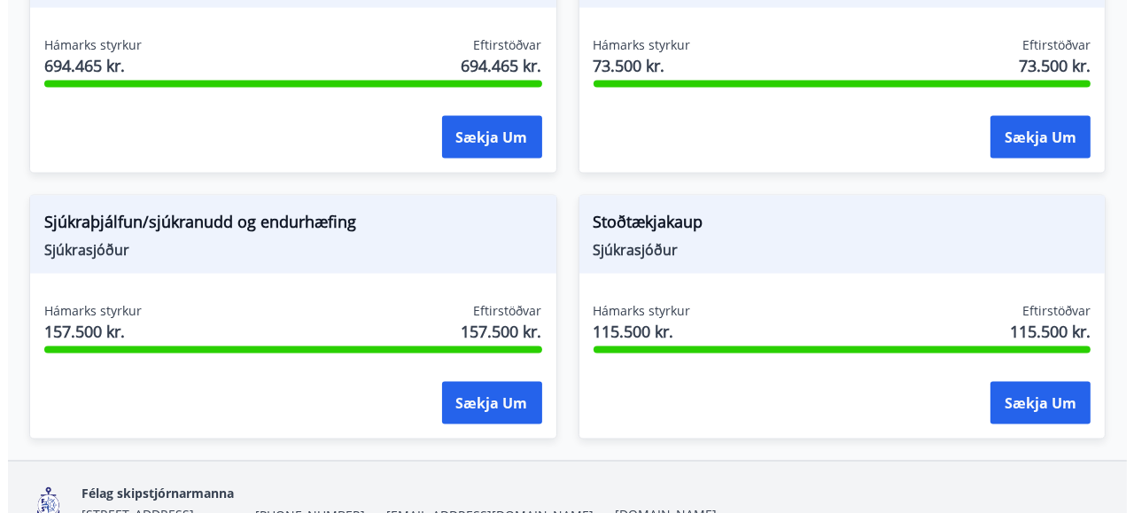
scroll to position [2392, 0]
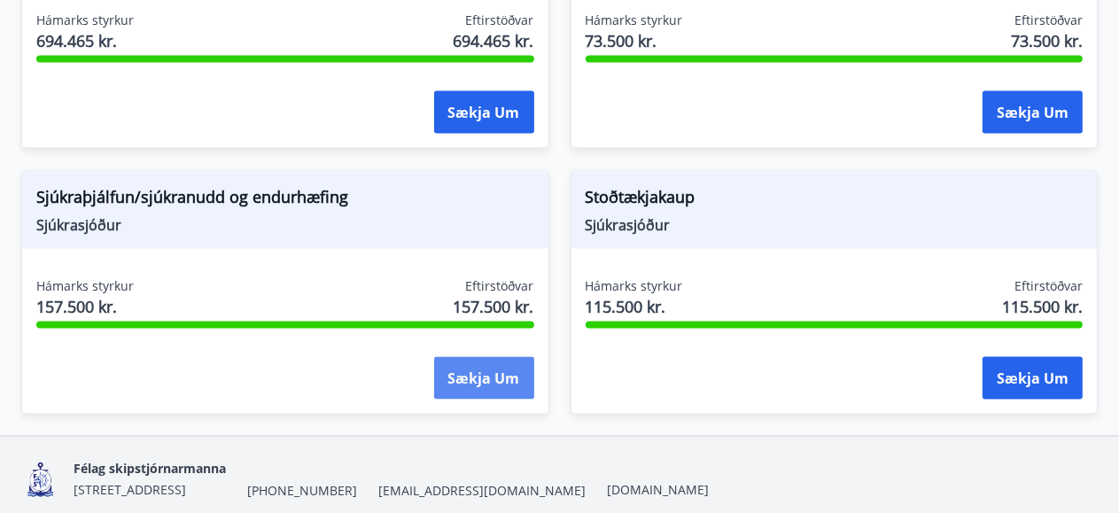
click at [460, 357] on button "Sækja um" at bounding box center [484, 378] width 100 height 43
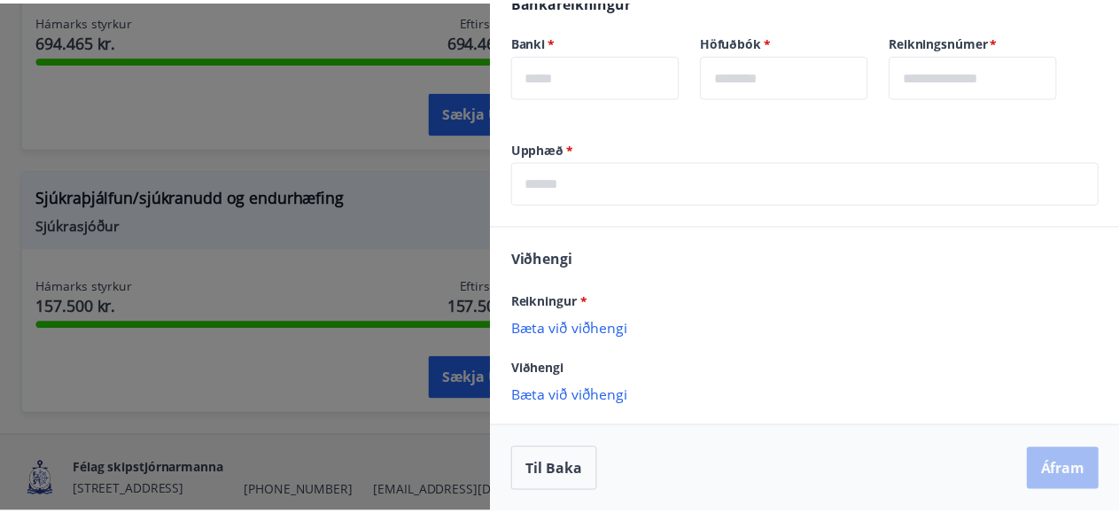
scroll to position [0, 0]
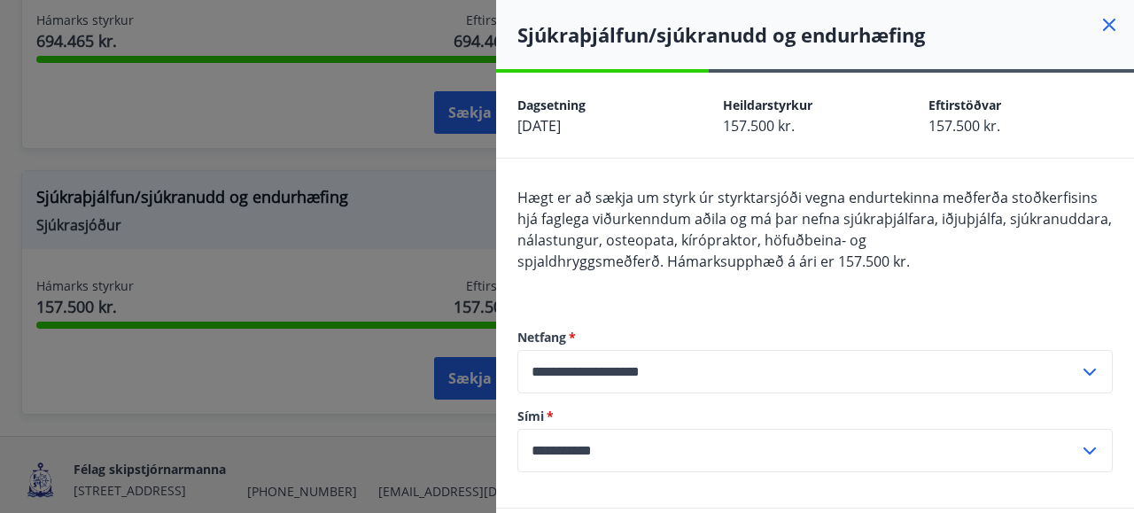
click at [1103, 26] on icon at bounding box center [1109, 25] width 12 height 12
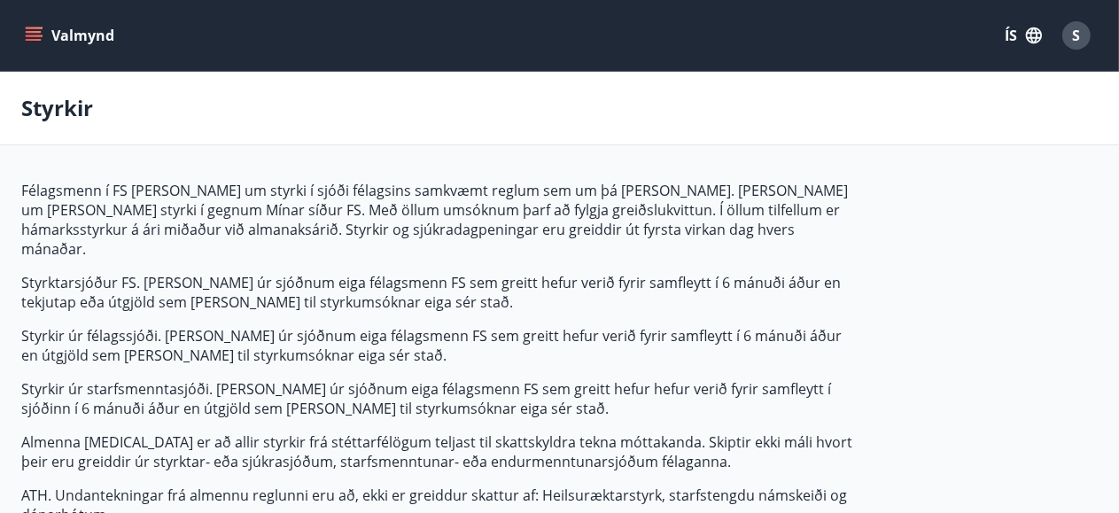
click at [32, 35] on icon "menu" at bounding box center [35, 36] width 19 height 2
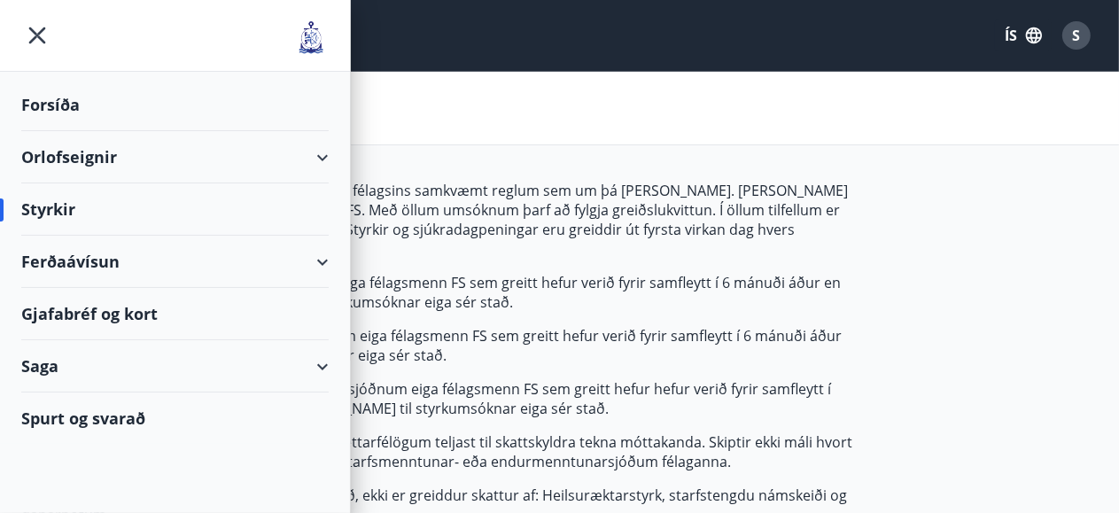
click at [146, 310] on div "Gjafabréf og kort" at bounding box center [174, 314] width 307 height 52
click at [516, 97] on div "Styrkir" at bounding box center [559, 109] width 1119 height 74
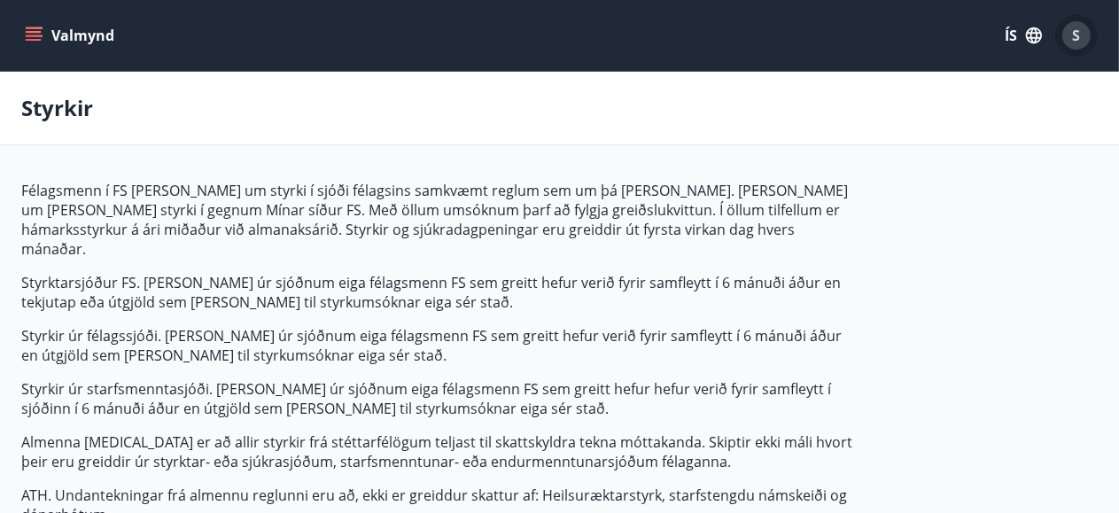
click at [1076, 35] on span "S" at bounding box center [1077, 35] width 8 height 19
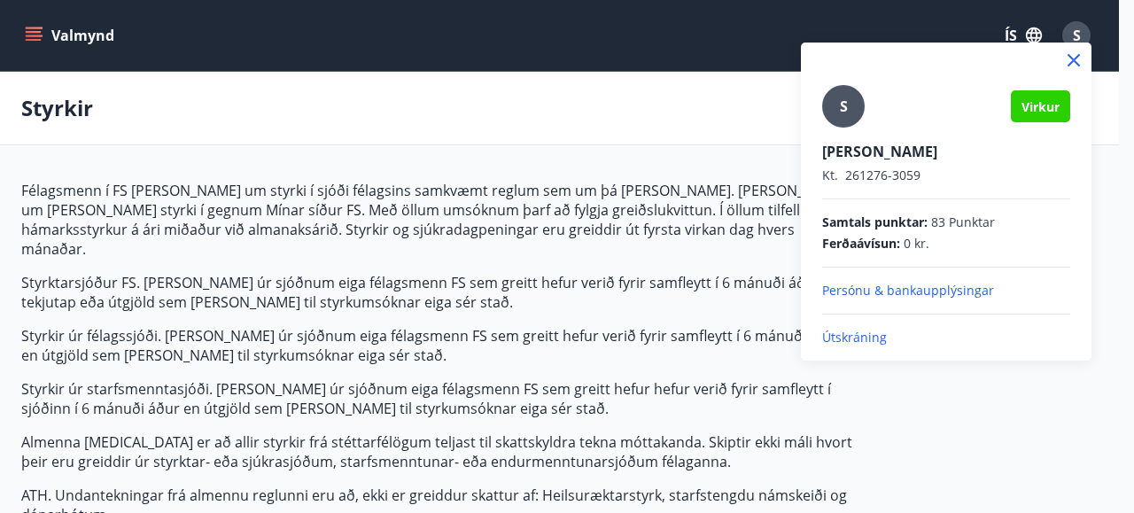
click at [830, 335] on p "Útskráning" at bounding box center [946, 338] width 248 height 18
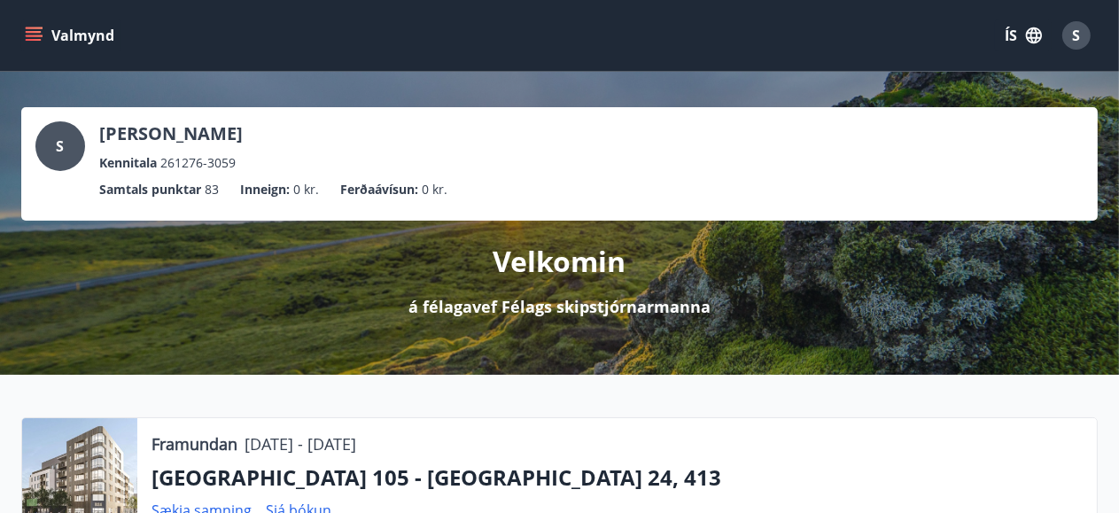
click at [1073, 31] on span "S" at bounding box center [1077, 35] width 8 height 19
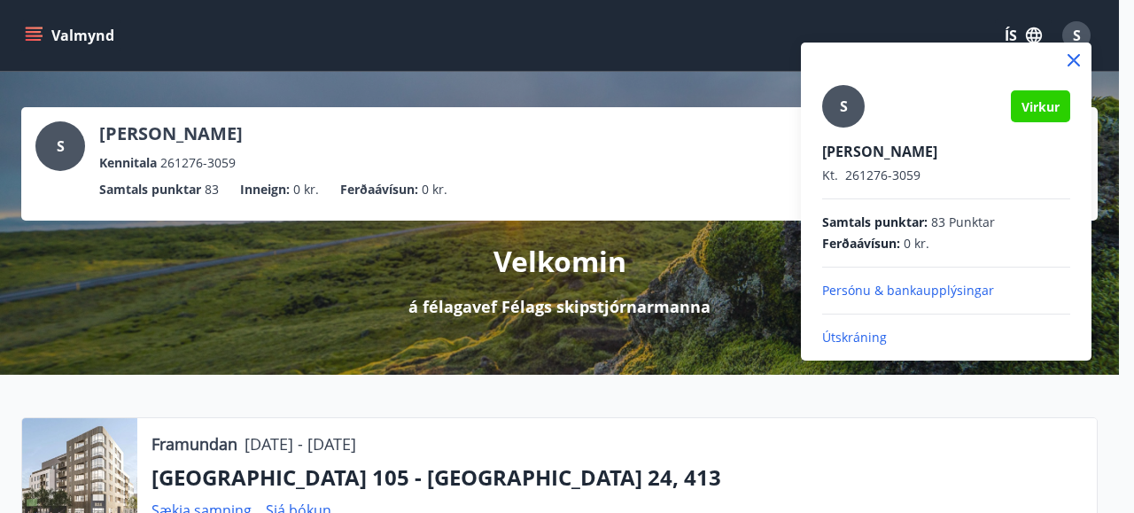
click at [841, 333] on p "Útskráning" at bounding box center [946, 338] width 248 height 18
